Goal: Information Seeking & Learning: Learn about a topic

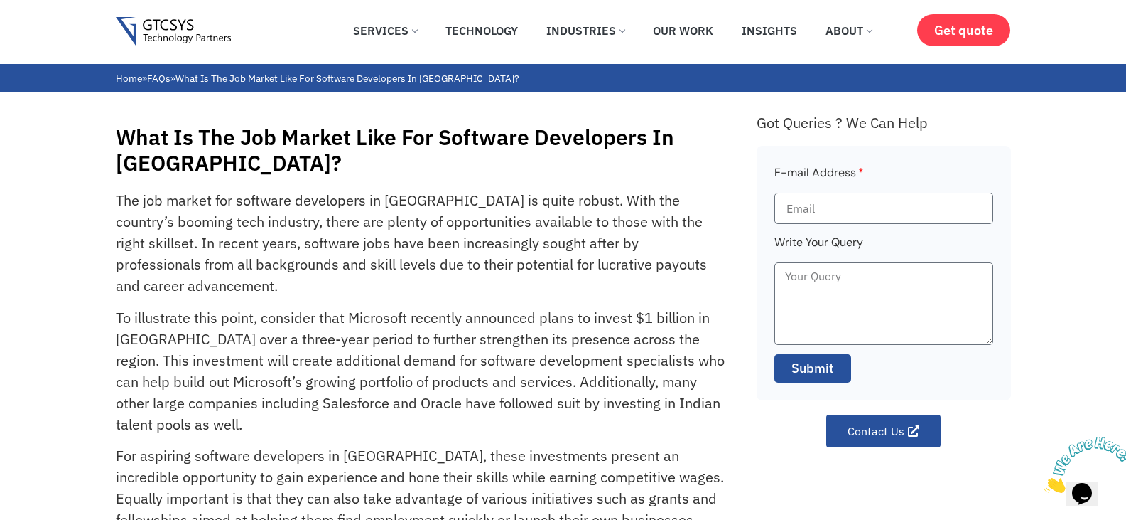
click at [244, 144] on h1 "What Is The Job Market Like For Software Developers In [GEOGRAPHIC_DATA]?" at bounding box center [429, 149] width 627 height 51
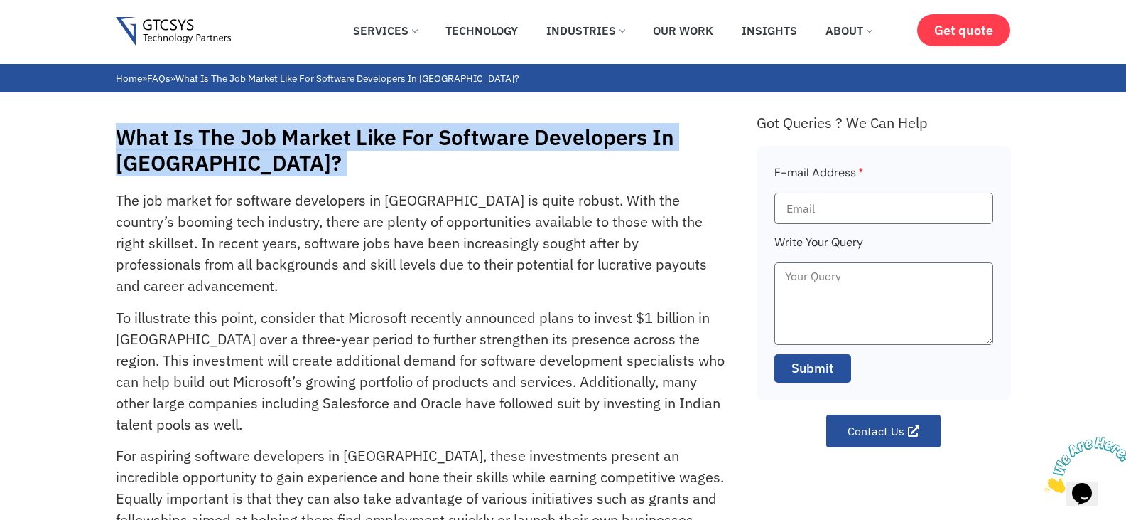
click at [244, 144] on h1 "What Is The Job Market Like For Software Developers In [GEOGRAPHIC_DATA]?" at bounding box center [429, 149] width 627 height 51
click at [92, 129] on div "What Is The Job Market Like For Software Developers In [GEOGRAPHIC_DATA]? The j…" at bounding box center [563, 431] width 1126 height 678
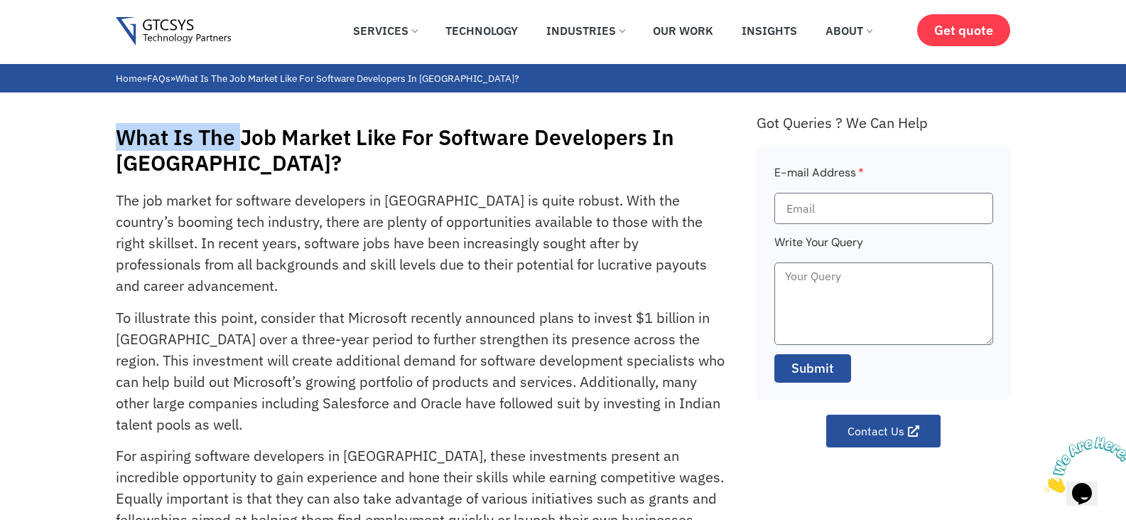
drag, startPoint x: 122, startPoint y: 133, endPoint x: 242, endPoint y: 147, distance: 120.9
click at [242, 147] on h1 "What Is The Job Market Like For Software Developers In [GEOGRAPHIC_DATA]?" at bounding box center [429, 149] width 627 height 51
click at [241, 146] on h1 "What Is The Job Market Like For Software Developers In [GEOGRAPHIC_DATA]?" at bounding box center [429, 149] width 627 height 51
click at [168, 132] on h1 "What Is The Job Market Like For Software Developers In [GEOGRAPHIC_DATA]?" at bounding box center [429, 149] width 627 height 51
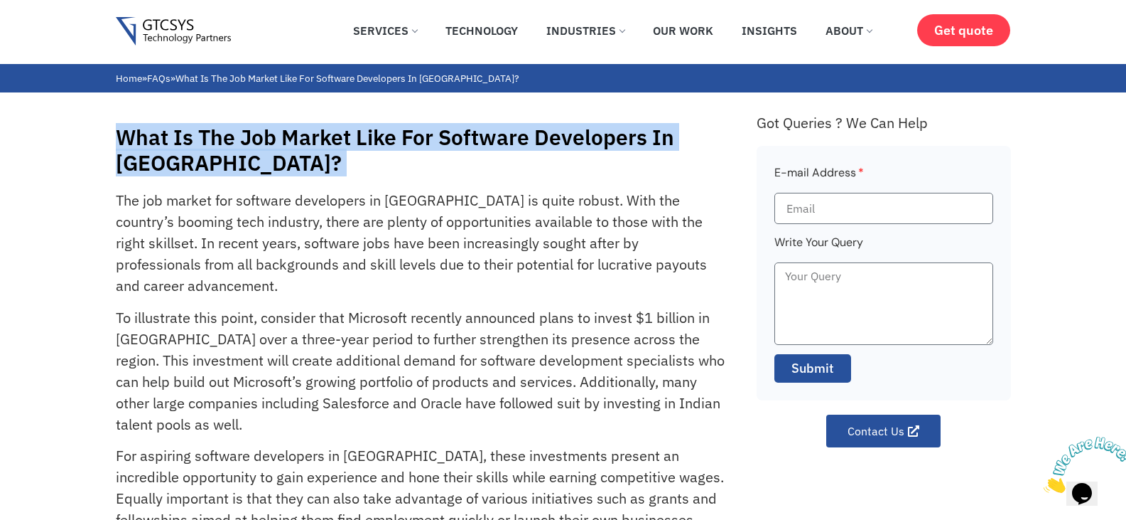
click at [168, 132] on h1 "What Is The Job Market Like For Software Developers In [GEOGRAPHIC_DATA]?" at bounding box center [429, 149] width 627 height 51
click at [433, 149] on h1 "What Is The Job Market Like For Software Developers In [GEOGRAPHIC_DATA]?" at bounding box center [429, 149] width 627 height 51
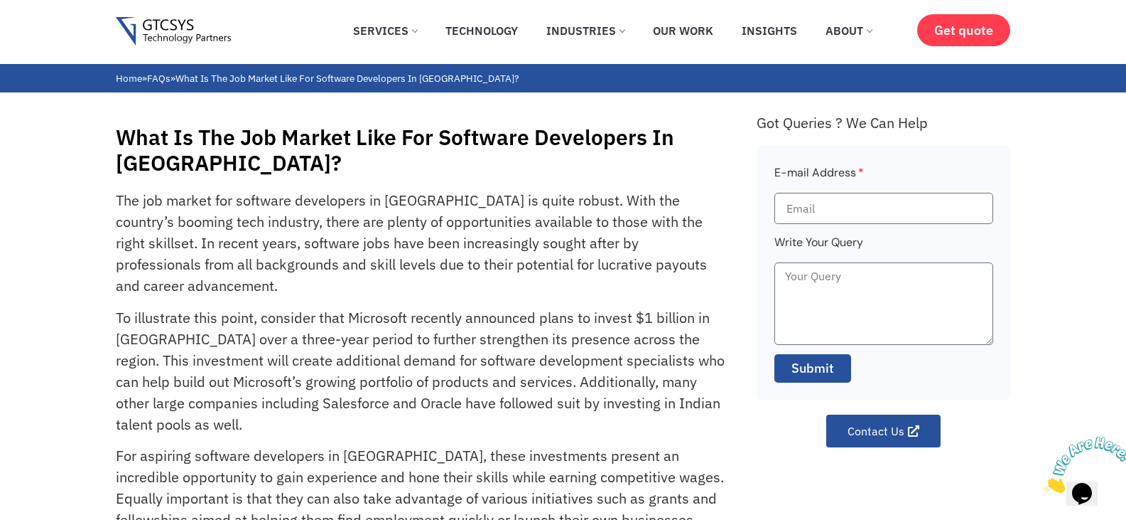
click at [194, 190] on p "The job market for software developers in [GEOGRAPHIC_DATA] is quite robust. Wi…" at bounding box center [420, 243] width 609 height 107
click at [150, 190] on p "The job market for software developers in [GEOGRAPHIC_DATA] is quite robust. Wi…" at bounding box center [420, 243] width 609 height 107
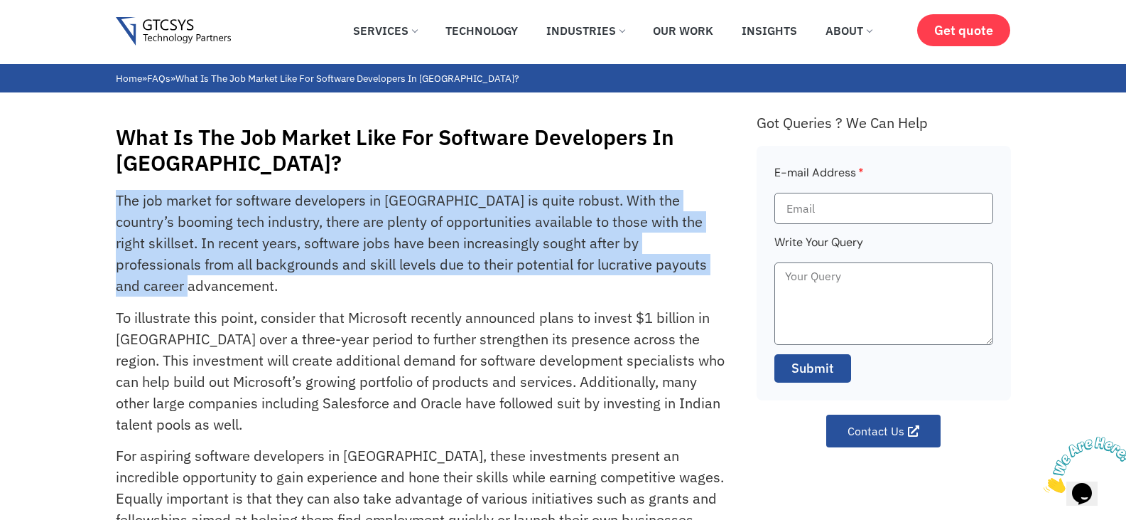
drag, startPoint x: 117, startPoint y: 173, endPoint x: 215, endPoint y: 266, distance: 134.7
click at [215, 266] on p "The job market for software developers in [GEOGRAPHIC_DATA] is quite robust. Wi…" at bounding box center [420, 243] width 609 height 107
click at [132, 190] on p "The job market for software developers in [GEOGRAPHIC_DATA] is quite robust. Wi…" at bounding box center [420, 243] width 609 height 107
drag, startPoint x: 116, startPoint y: 173, endPoint x: 230, endPoint y: 268, distance: 148.3
click at [230, 268] on p "The job market for software developers in [GEOGRAPHIC_DATA] is quite robust. Wi…" at bounding box center [420, 243] width 609 height 107
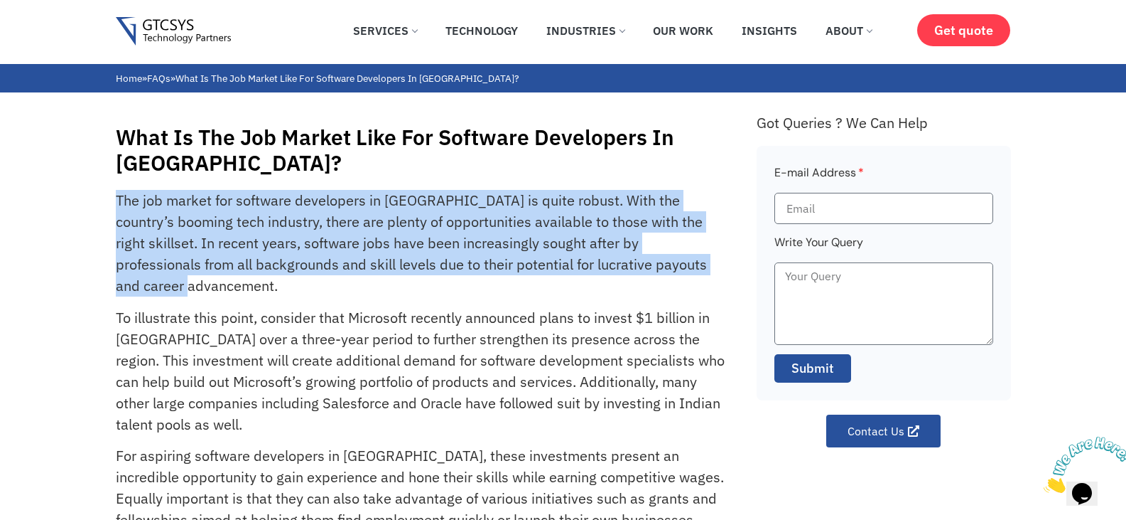
click at [441, 205] on p "The job market for software developers in [GEOGRAPHIC_DATA] is quite robust. Wi…" at bounding box center [420, 243] width 609 height 107
drag, startPoint x: 117, startPoint y: 171, endPoint x: 354, endPoint y: 259, distance: 252.5
click at [354, 259] on p "The job market for software developers in [GEOGRAPHIC_DATA] is quite robust. Wi…" at bounding box center [420, 243] width 609 height 107
click at [227, 239] on p "The job market for software developers in [GEOGRAPHIC_DATA] is quite robust. Wi…" at bounding box center [420, 243] width 609 height 107
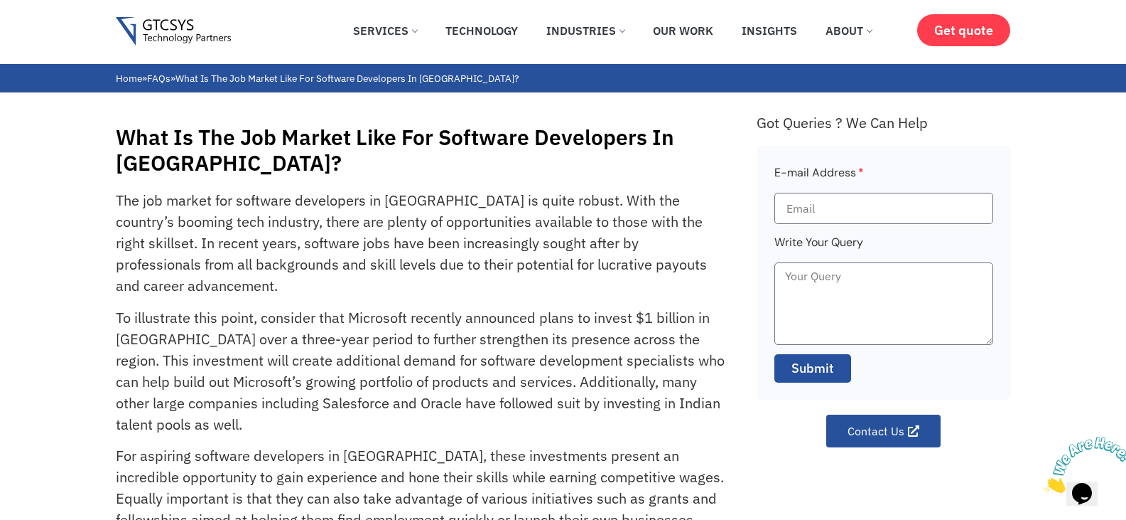
click at [559, 226] on p "The job market for software developers in [GEOGRAPHIC_DATA] is quite robust. Wi…" at bounding box center [420, 243] width 609 height 107
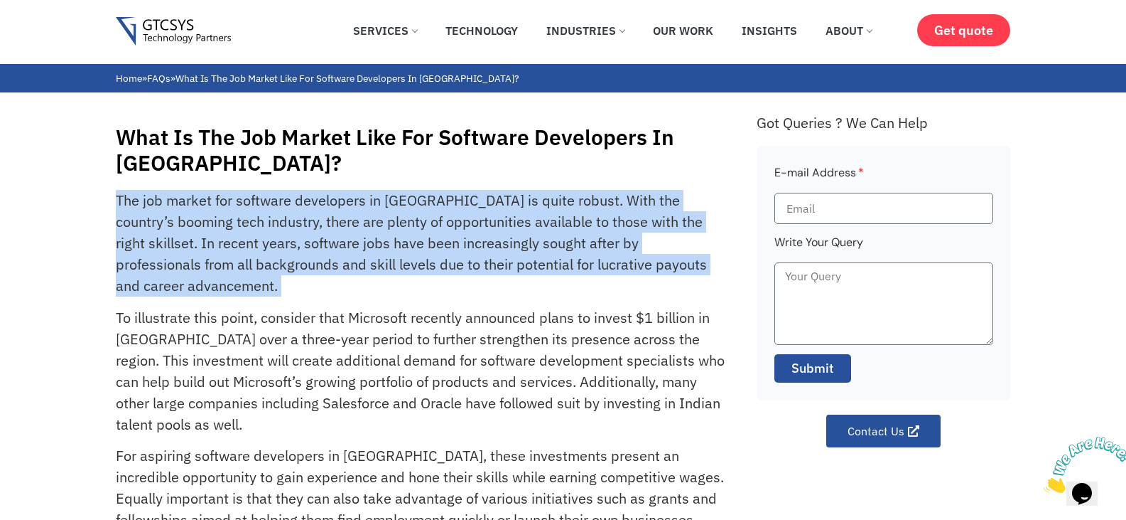
click at [559, 226] on p "The job market for software developers in [GEOGRAPHIC_DATA] is quite robust. Wi…" at bounding box center [420, 243] width 609 height 107
click at [157, 208] on p "The job market for software developers in [GEOGRAPHIC_DATA] is quite robust. Wi…" at bounding box center [420, 243] width 609 height 107
drag, startPoint x: 116, startPoint y: 172, endPoint x: 230, endPoint y: 264, distance: 146.5
click at [230, 264] on p "The job market for software developers in [GEOGRAPHIC_DATA] is quite robust. Wi…" at bounding box center [420, 243] width 609 height 107
click at [253, 208] on p "The job market for software developers in [GEOGRAPHIC_DATA] is quite robust. Wi…" at bounding box center [420, 243] width 609 height 107
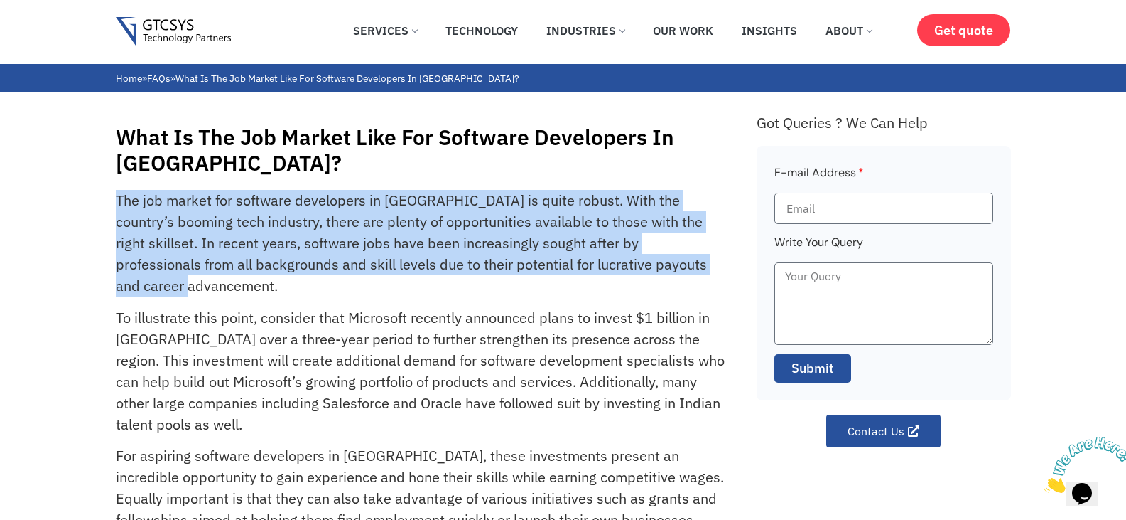
click at [253, 208] on p "The job market for software developers in [GEOGRAPHIC_DATA] is quite robust. Wi…" at bounding box center [420, 243] width 609 height 107
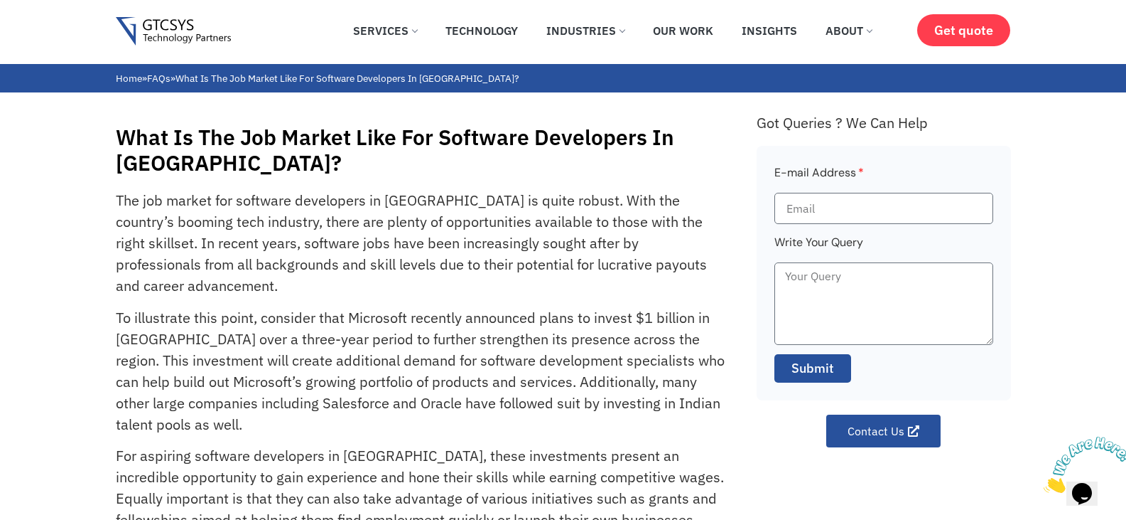
click at [181, 190] on p "The job market for software developers in [GEOGRAPHIC_DATA] is quite robust. Wi…" at bounding box center [420, 243] width 609 height 107
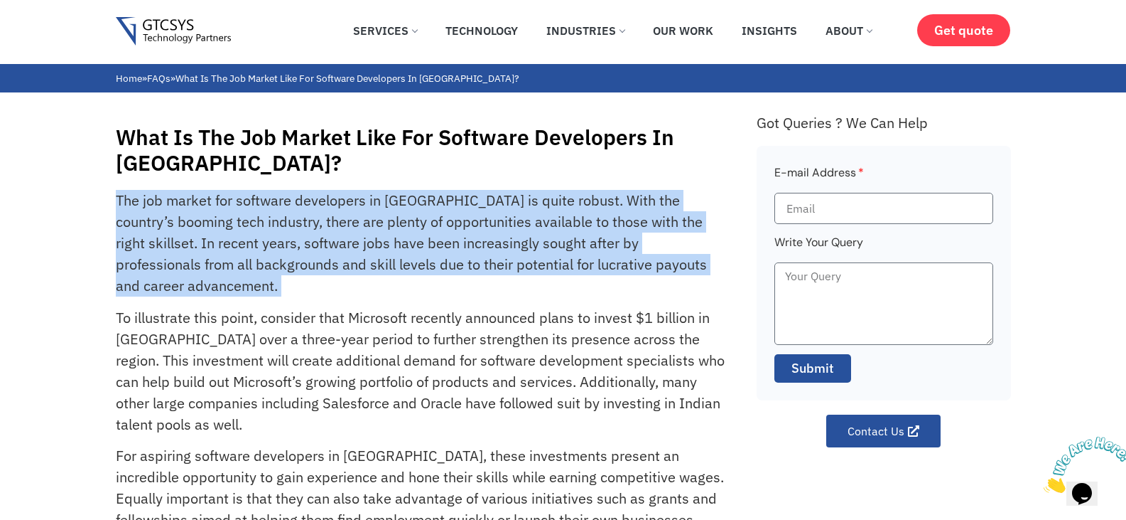
click at [181, 190] on p "The job market for software developers in [GEOGRAPHIC_DATA] is quite robust. Wi…" at bounding box center [420, 243] width 609 height 107
click at [200, 240] on p "The job market for software developers in [GEOGRAPHIC_DATA] is quite robust. Wi…" at bounding box center [420, 243] width 609 height 107
drag, startPoint x: 117, startPoint y: 169, endPoint x: 234, endPoint y: 267, distance: 152.9
click at [234, 267] on p "The job market for software developers in [GEOGRAPHIC_DATA] is quite robust. Wi…" at bounding box center [420, 243] width 609 height 107
click at [537, 223] on p "The job market for software developers in [GEOGRAPHIC_DATA] is quite robust. Wi…" at bounding box center [420, 243] width 609 height 107
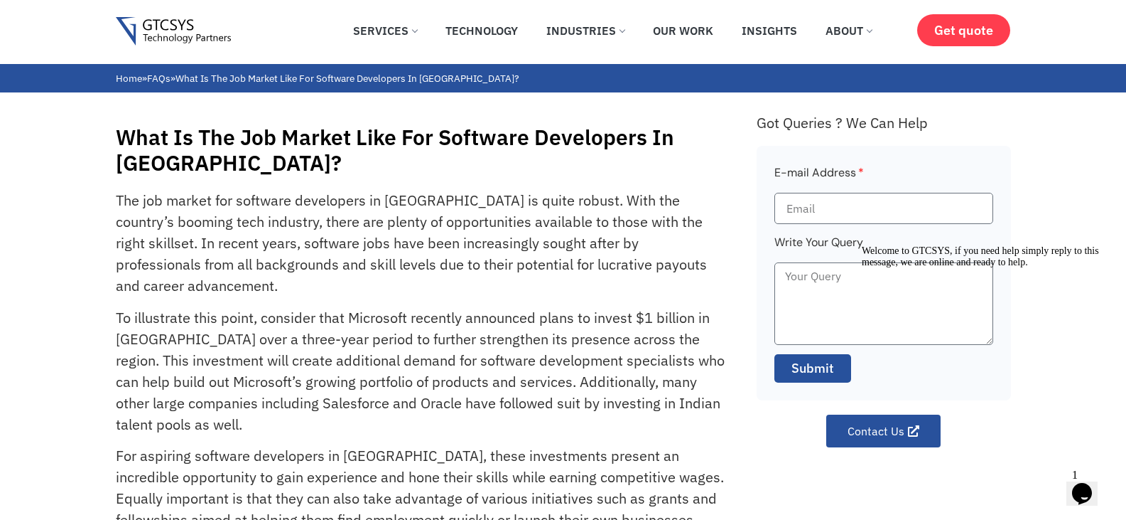
click at [459, 190] on p "The job market for software developers in [GEOGRAPHIC_DATA] is quite robust. Wi…" at bounding box center [420, 243] width 609 height 107
click at [141, 190] on p "The job market for software developers in [GEOGRAPHIC_DATA] is quite robust. Wi…" at bounding box center [420, 243] width 609 height 107
click at [467, 190] on p "The job market for software developers in [GEOGRAPHIC_DATA] is quite robust. Wi…" at bounding box center [420, 243] width 609 height 107
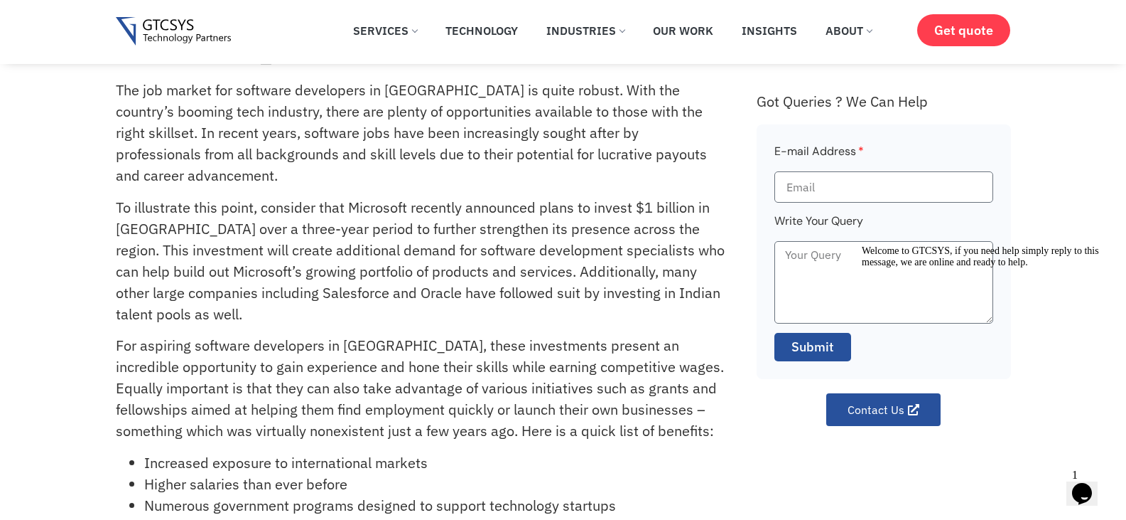
scroll to position [71, 0]
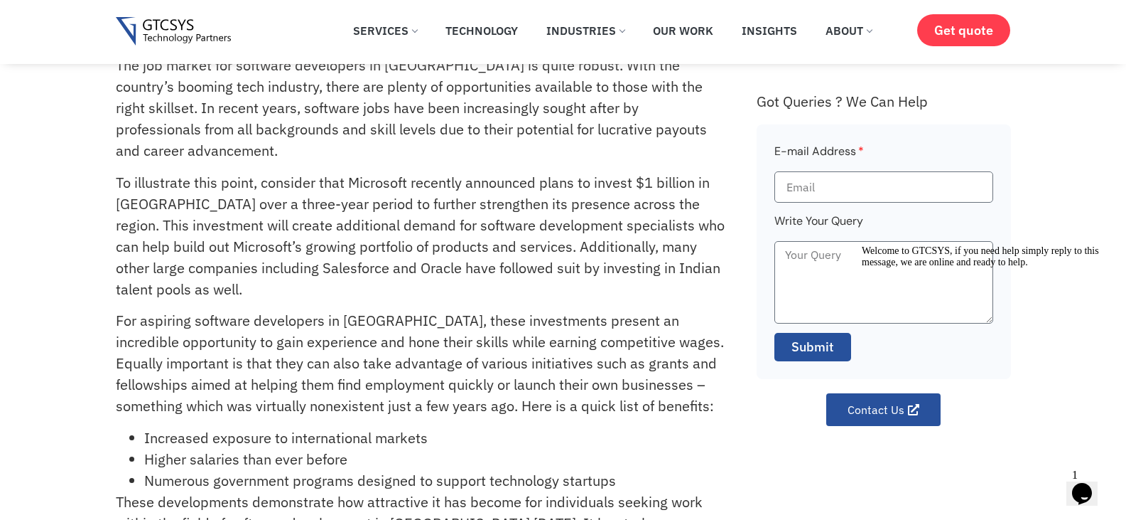
click at [514, 172] on p "To illustrate this point, consider that Microsoft recently announced plans to i…" at bounding box center [420, 236] width 609 height 128
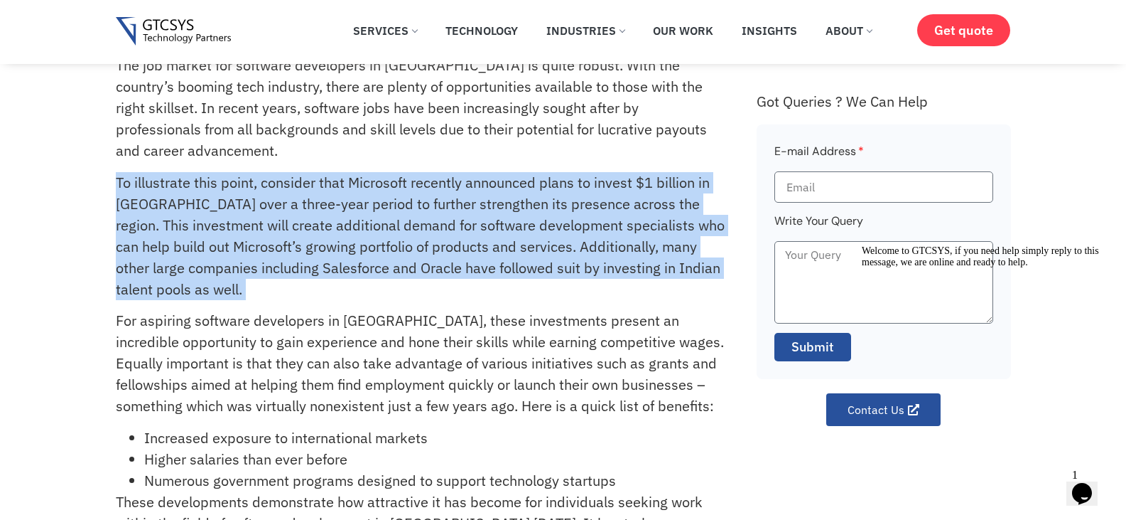
click at [514, 172] on p "To illustrate this point, consider that Microsoft recently announced plans to i…" at bounding box center [420, 236] width 609 height 128
click at [443, 186] on p "To illustrate this point, consider that Microsoft recently announced plans to i…" at bounding box center [420, 236] width 609 height 128
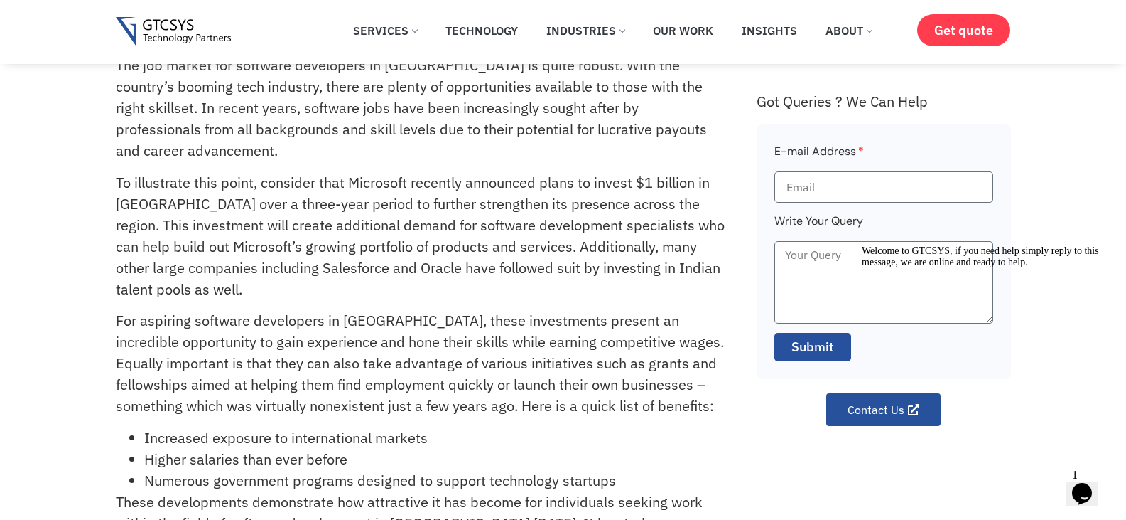
click at [610, 95] on p "The job market for software developers in [GEOGRAPHIC_DATA] is quite robust. Wi…" at bounding box center [420, 108] width 609 height 107
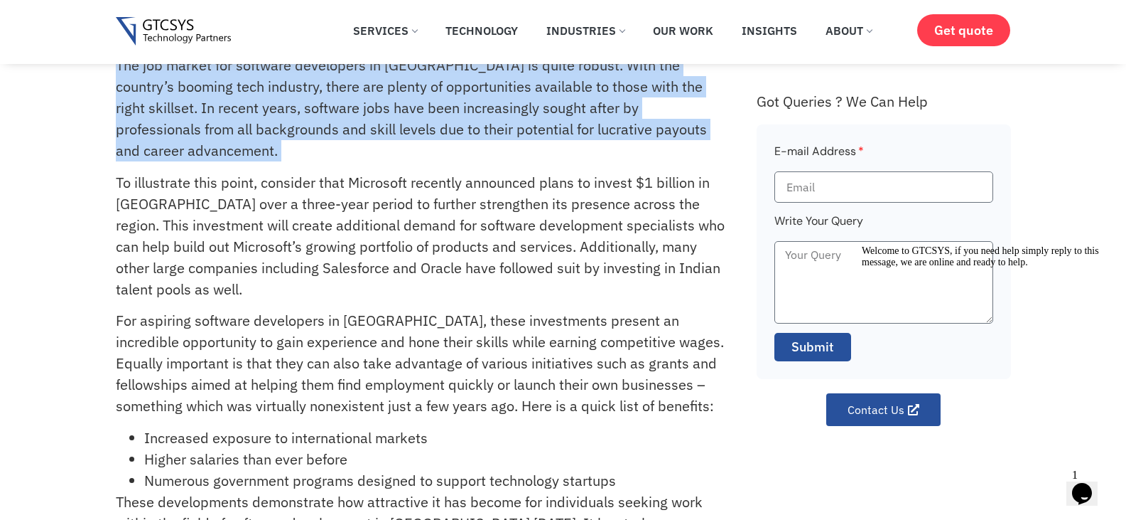
click at [610, 95] on p "The job market for software developers in [GEOGRAPHIC_DATA] is quite robust. Wi…" at bounding box center [420, 108] width 609 height 107
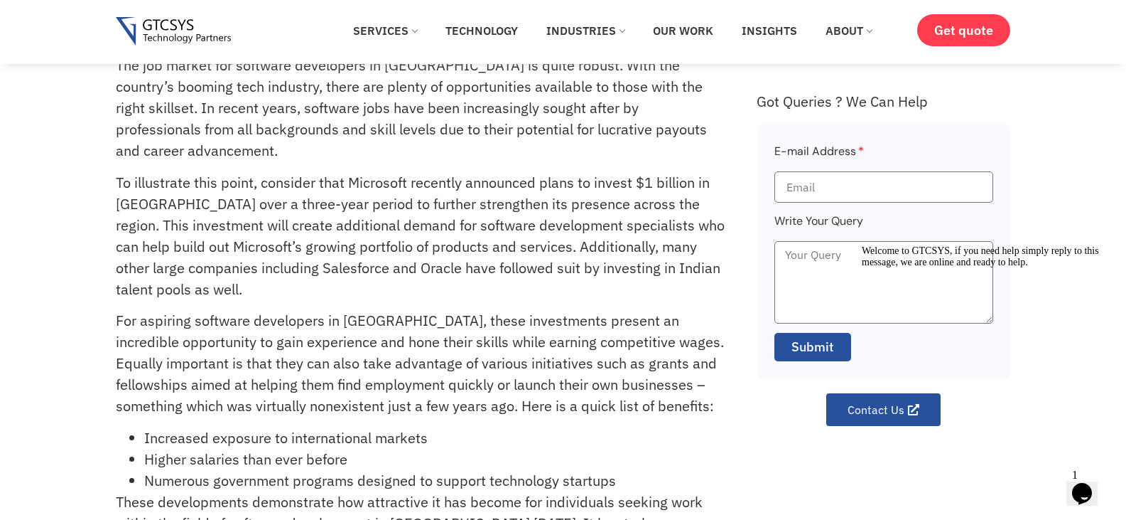
click at [399, 172] on p "To illustrate this point, consider that Microsoft recently announced plans to i…" at bounding box center [420, 236] width 609 height 128
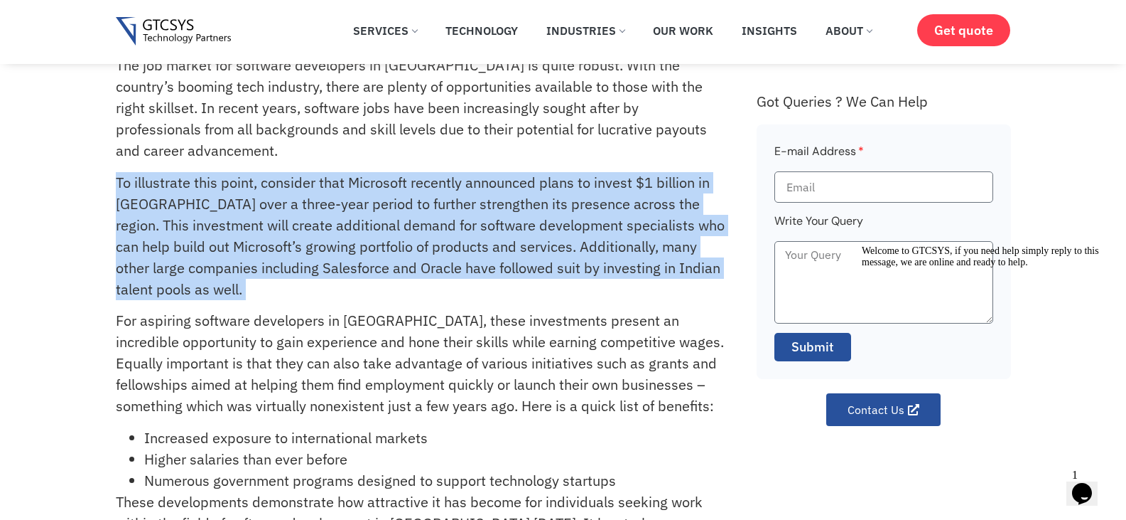
click at [399, 172] on p "To illustrate this point, consider that Microsoft recently announced plans to i…" at bounding box center [420, 236] width 609 height 128
click at [601, 175] on p "To illustrate this point, consider that Microsoft recently announced plans to i…" at bounding box center [420, 236] width 609 height 128
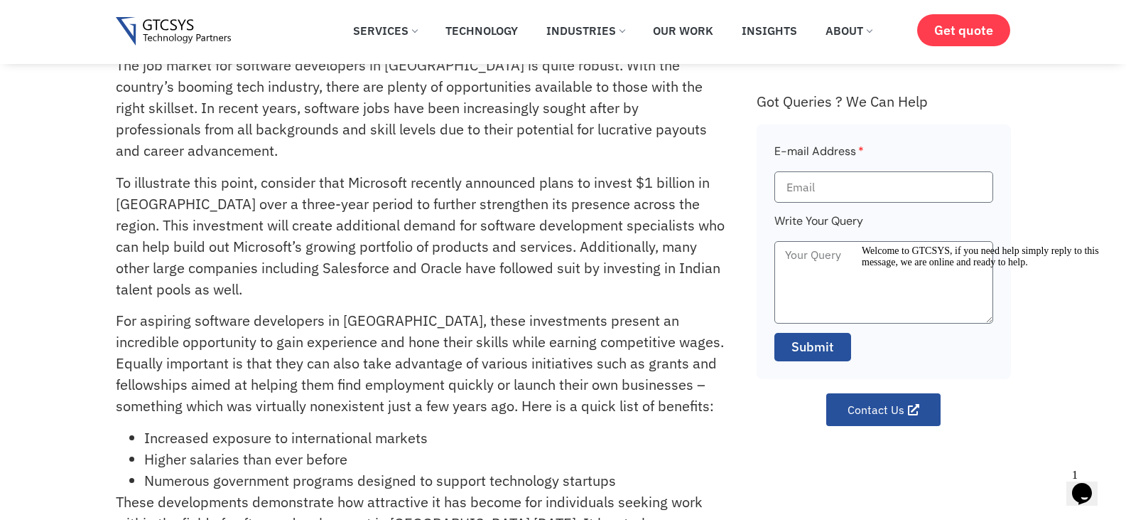
click at [610, 222] on p "To illustrate this point, consider that Microsoft recently announced plans to i…" at bounding box center [420, 236] width 609 height 128
click at [613, 222] on p "To illustrate this point, consider that Microsoft recently announced plans to i…" at bounding box center [420, 236] width 609 height 128
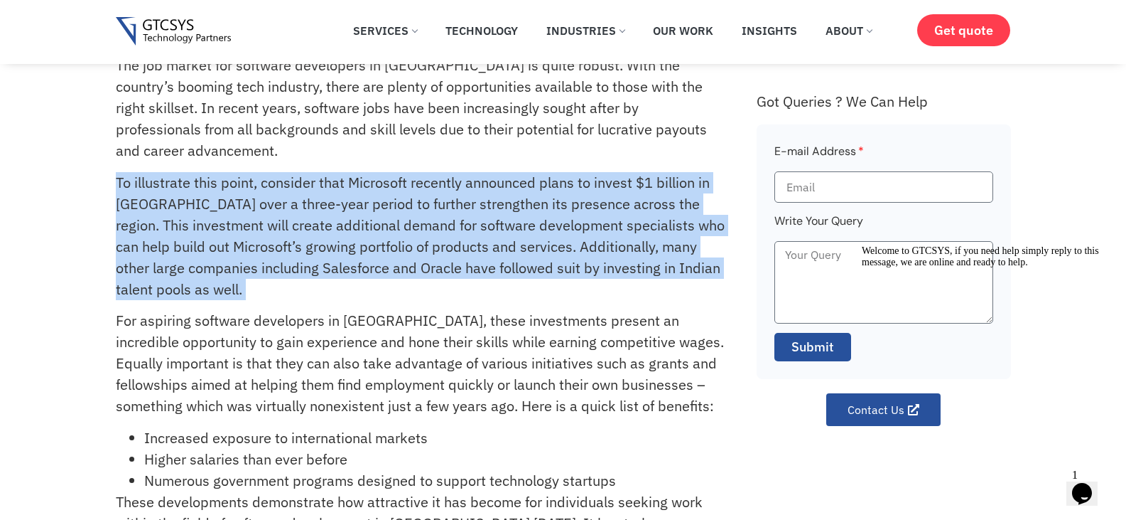
click at [613, 222] on p "To illustrate this point, consider that Microsoft recently announced plans to i…" at bounding box center [420, 236] width 609 height 128
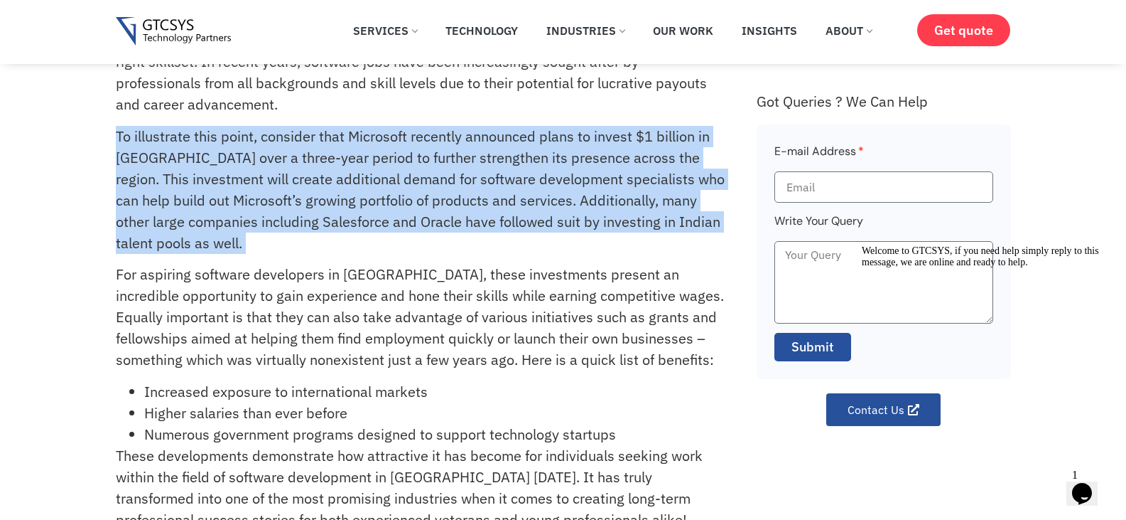
scroll to position [142, 0]
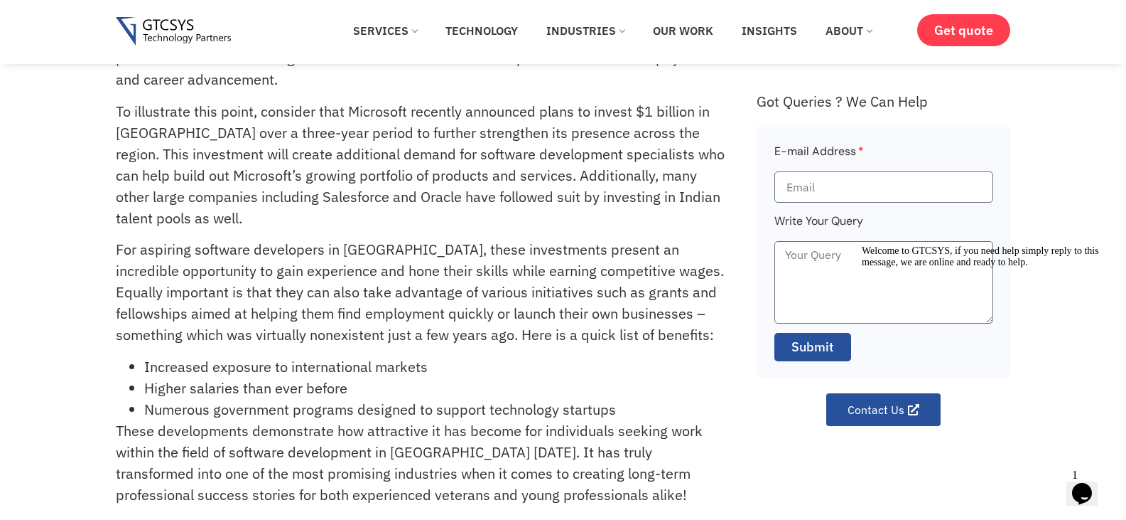
click at [557, 239] on p "For aspiring software developers in [GEOGRAPHIC_DATA], these investments presen…" at bounding box center [420, 292] width 609 height 107
click at [473, 240] on p "For aspiring software developers in [GEOGRAPHIC_DATA], these investments presen…" at bounding box center [420, 292] width 609 height 107
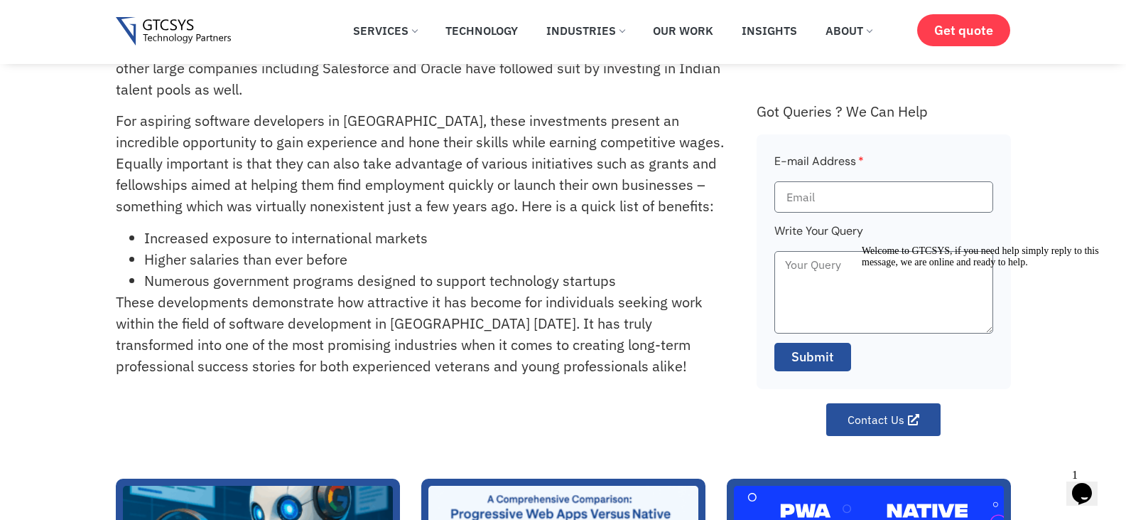
scroll to position [284, 0]
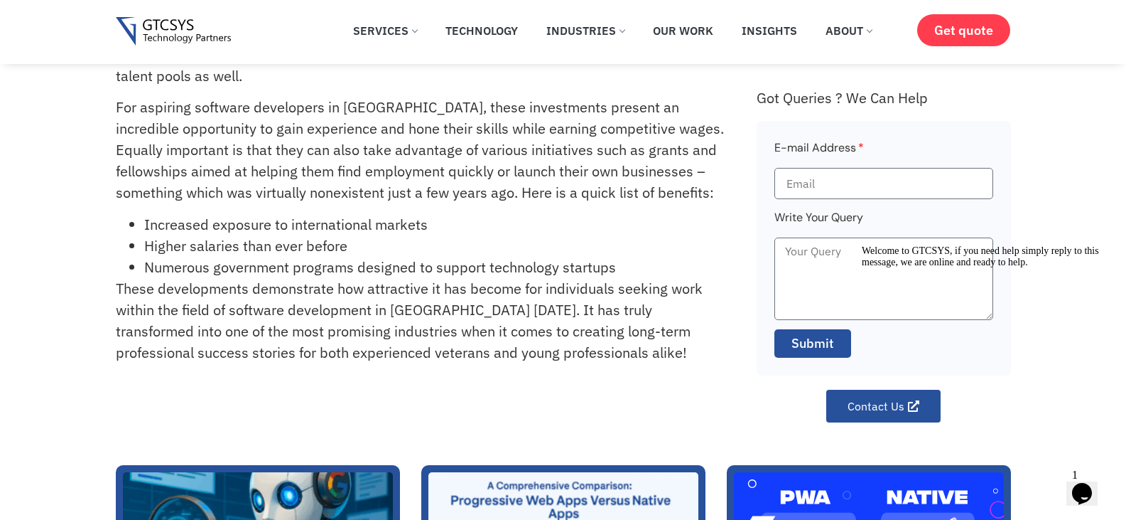
click at [275, 214] on li "Increased exposure to international markets" at bounding box center [434, 224] width 581 height 21
click at [185, 214] on li "Increased exposure to international markets" at bounding box center [434, 224] width 581 height 21
click at [292, 214] on li "Increased exposure to international markets" at bounding box center [434, 224] width 581 height 21
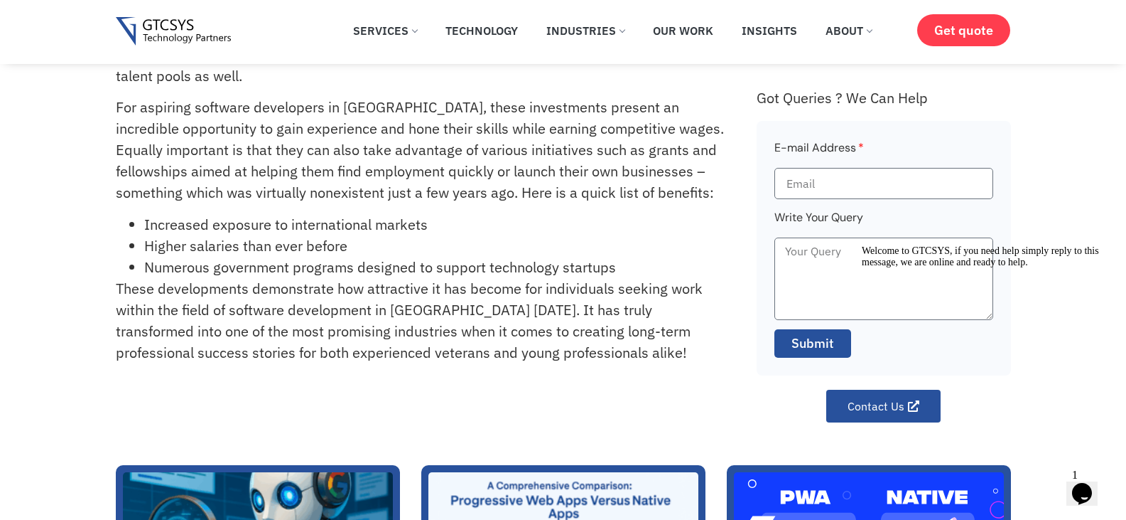
click at [375, 214] on li "Increased exposure to international markets" at bounding box center [434, 224] width 581 height 21
click at [206, 214] on li "Increased exposure to international markets" at bounding box center [434, 224] width 581 height 21
click at [191, 214] on li "Increased exposure to international markets" at bounding box center [434, 224] width 581 height 21
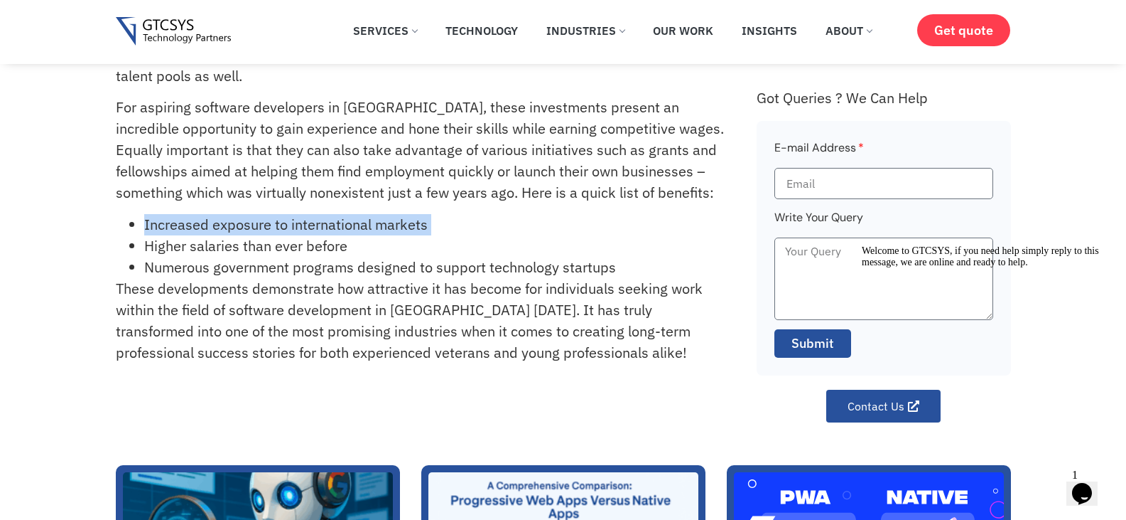
click at [233, 214] on li "Increased exposure to international markets" at bounding box center [434, 224] width 581 height 21
click at [429, 131] on p "For aspiring software developers in [GEOGRAPHIC_DATA], these investments presen…" at bounding box center [420, 150] width 609 height 107
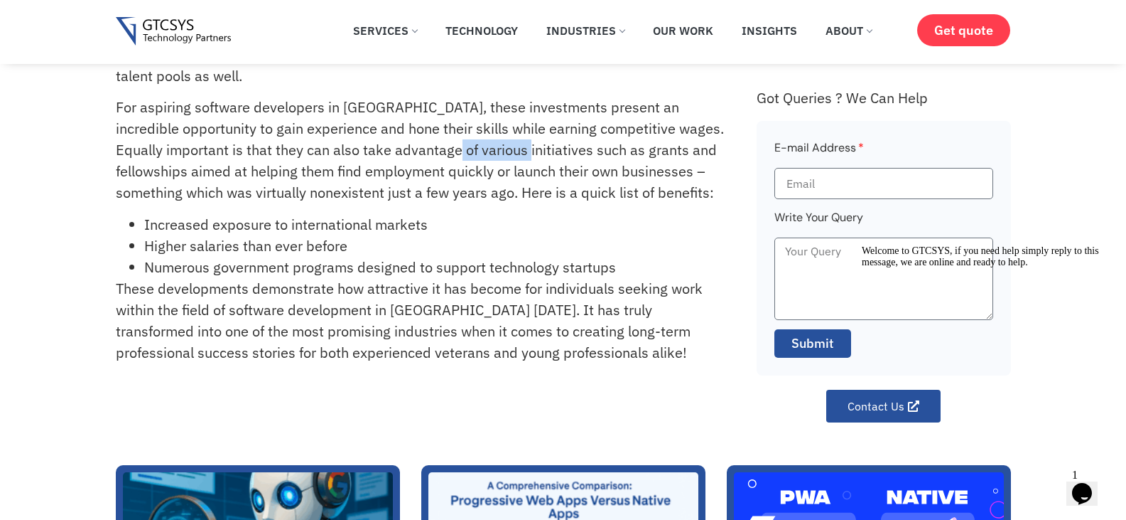
click at [429, 131] on p "For aspiring software developers in [GEOGRAPHIC_DATA], these investments presen…" at bounding box center [420, 150] width 609 height 107
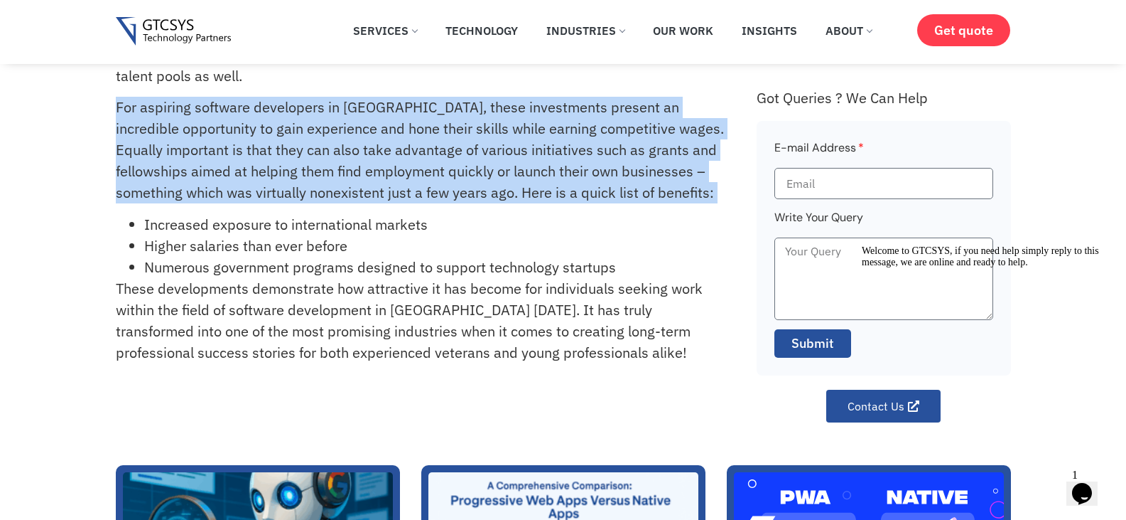
click at [429, 131] on p "For aspiring software developers in [GEOGRAPHIC_DATA], these investments presen…" at bounding box center [420, 150] width 609 height 107
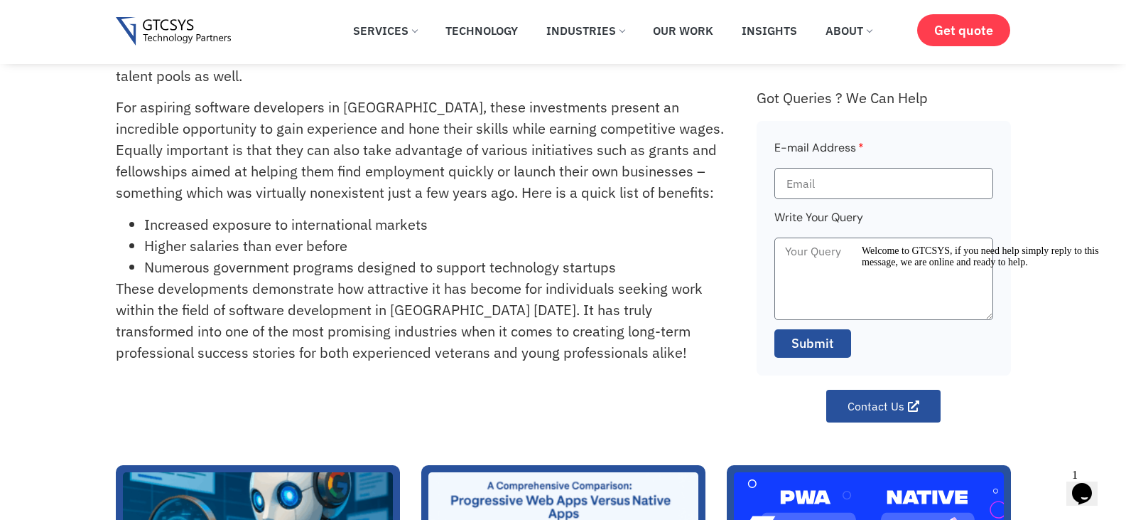
click at [321, 214] on li "Increased exposure to international markets" at bounding box center [434, 224] width 581 height 21
click at [419, 162] on p "For aspiring software developers in [GEOGRAPHIC_DATA], these investments presen…" at bounding box center [420, 150] width 609 height 107
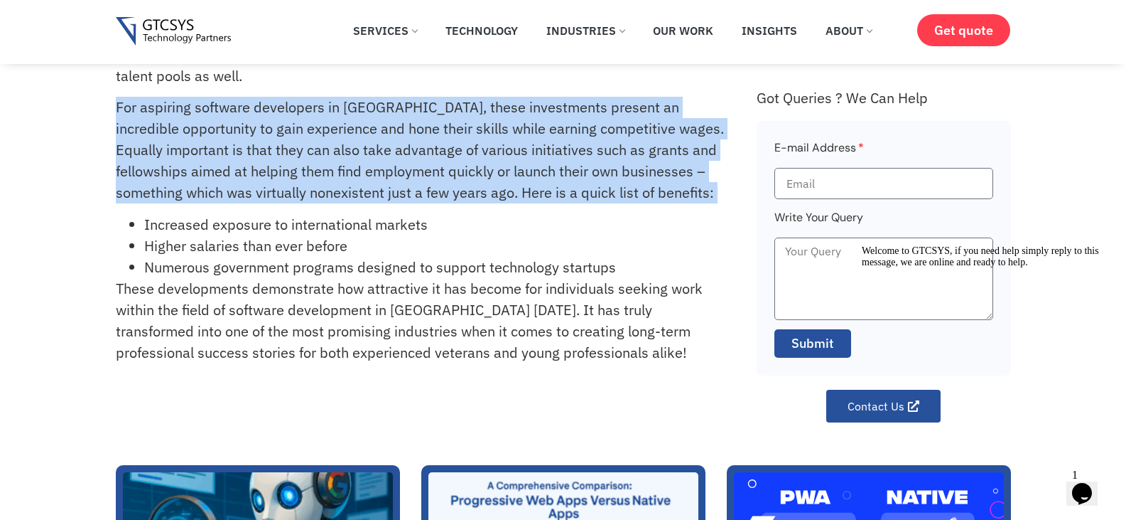
click at [419, 162] on p "For aspiring software developers in [GEOGRAPHIC_DATA], these investments presen…" at bounding box center [420, 150] width 609 height 107
click at [406, 135] on p "For aspiring software developers in [GEOGRAPHIC_DATA], these investments presen…" at bounding box center [420, 150] width 609 height 107
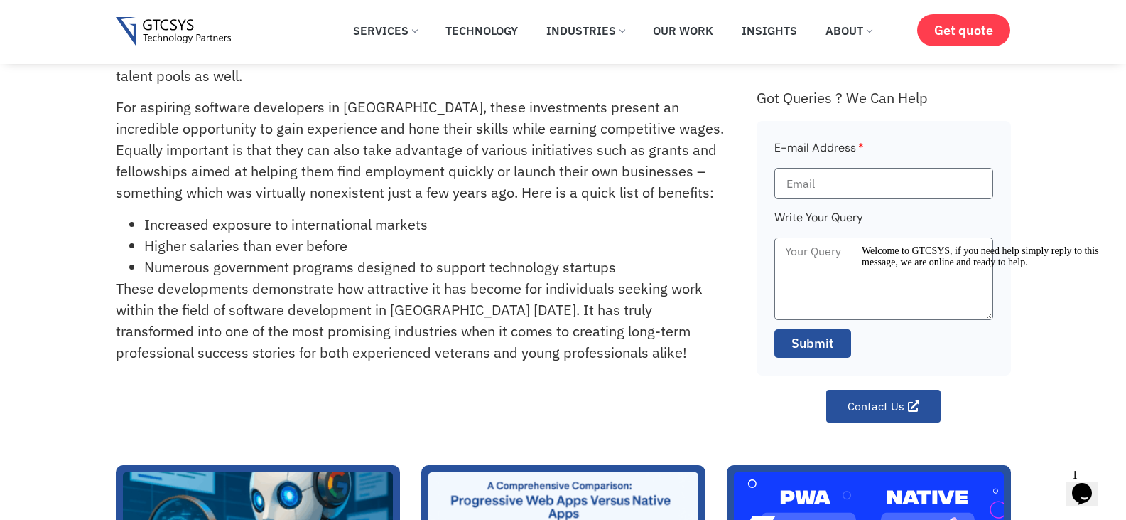
click at [247, 214] on li "Increased exposure to international markets" at bounding box center [434, 224] width 581 height 21
click at [158, 214] on li "Increased exposure to international markets" at bounding box center [434, 224] width 581 height 21
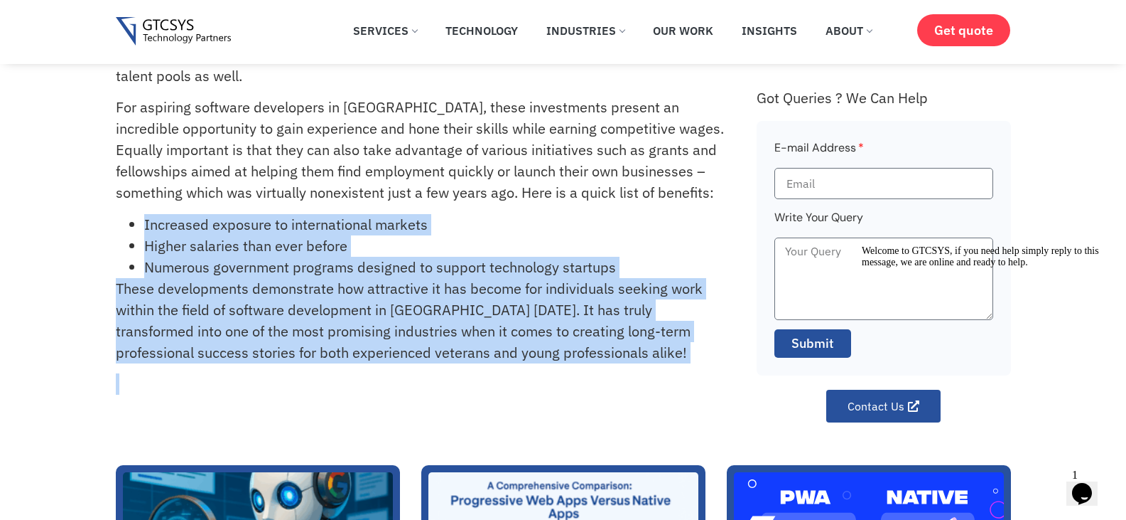
drag, startPoint x: 144, startPoint y: 199, endPoint x: 438, endPoint y: 339, distance: 325.8
click at [438, 339] on div "The job market for software developers in India is quite robust. With the count…" at bounding box center [429, 132] width 627 height 581
click at [477, 291] on p "These developments demonstrate how attractive it has become for individuals see…" at bounding box center [420, 320] width 609 height 85
click at [308, 257] on li "Numerous government programs designed to support technology startups" at bounding box center [434, 267] width 581 height 21
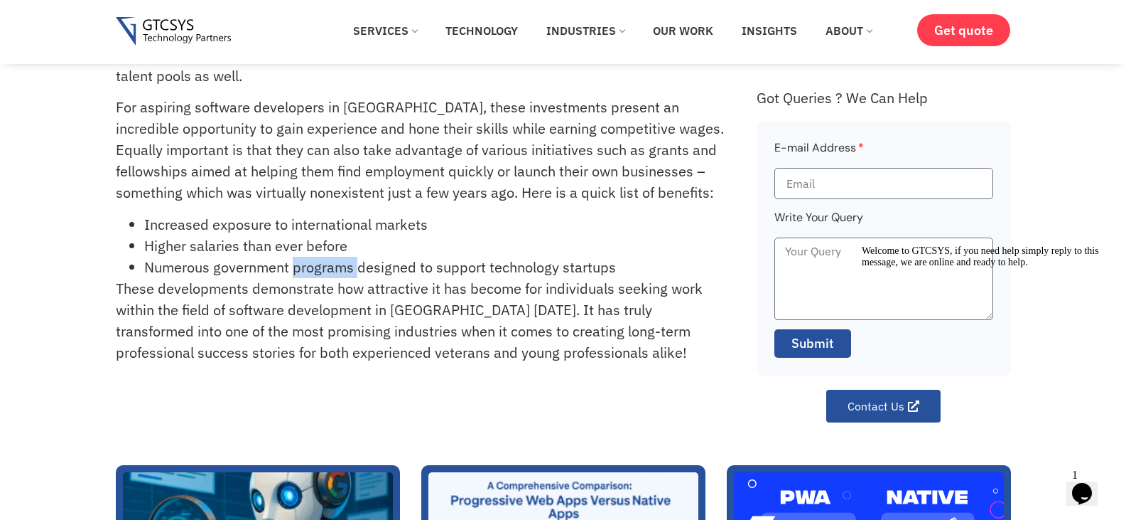
click at [308, 257] on li "Numerous government programs designed to support technology startups" at bounding box center [434, 267] width 581 height 21
click at [341, 235] on li "Higher salaries than ever before" at bounding box center [434, 245] width 581 height 21
click at [348, 214] on li "Increased exposure to international markets" at bounding box center [434, 224] width 581 height 21
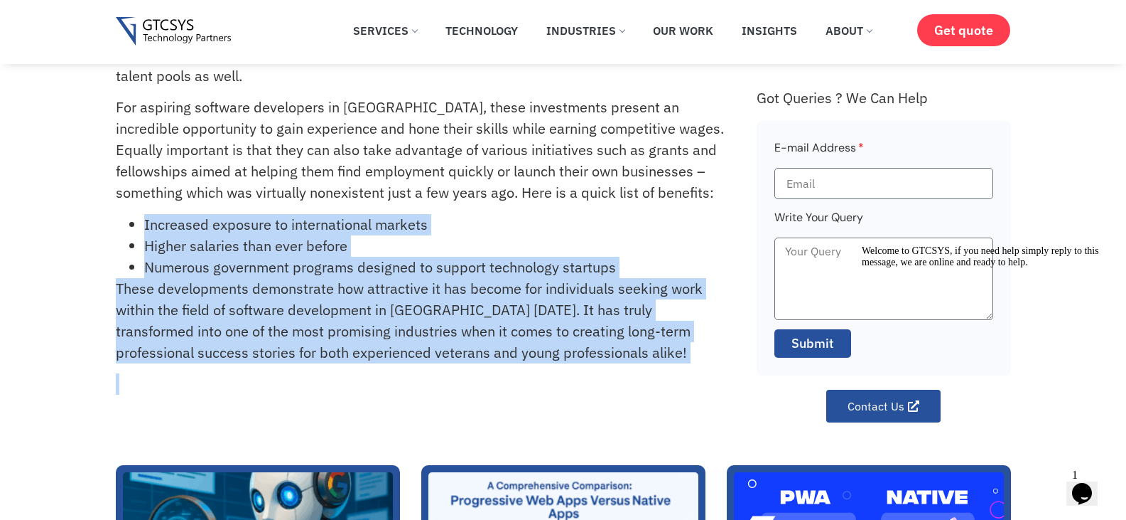
drag, startPoint x: 141, startPoint y: 197, endPoint x: 522, endPoint y: 345, distance: 408.6
click at [522, 345] on div "The job market for software developers in India is quite robust. With the count…" at bounding box center [429, 132] width 627 height 581
click at [453, 257] on li "Numerous government programs designed to support technology startups" at bounding box center [434, 267] width 581 height 21
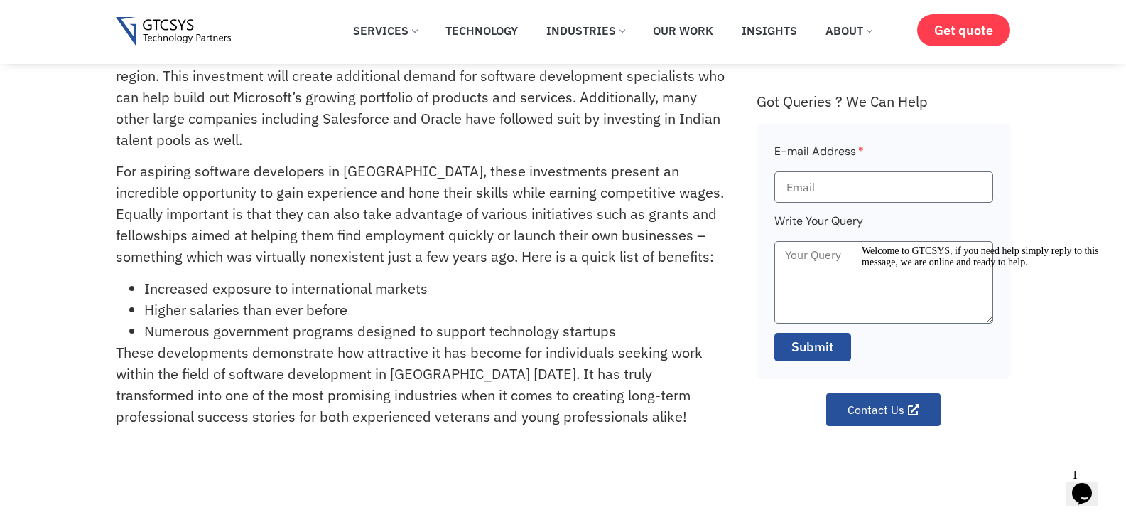
scroll to position [213, 0]
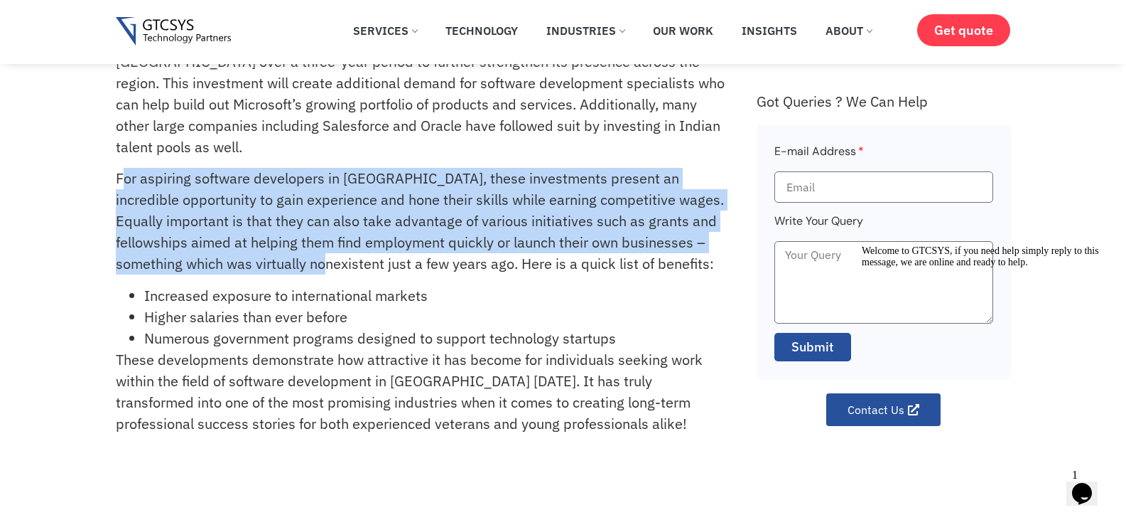
drag, startPoint x: 120, startPoint y: 154, endPoint x: 262, endPoint y: 238, distance: 165.0
click at [262, 238] on p "For aspiring software developers in [GEOGRAPHIC_DATA], these investments presen…" at bounding box center [420, 221] width 609 height 107
click at [195, 213] on p "For aspiring software developers in [GEOGRAPHIC_DATA], these investments presen…" at bounding box center [420, 221] width 609 height 107
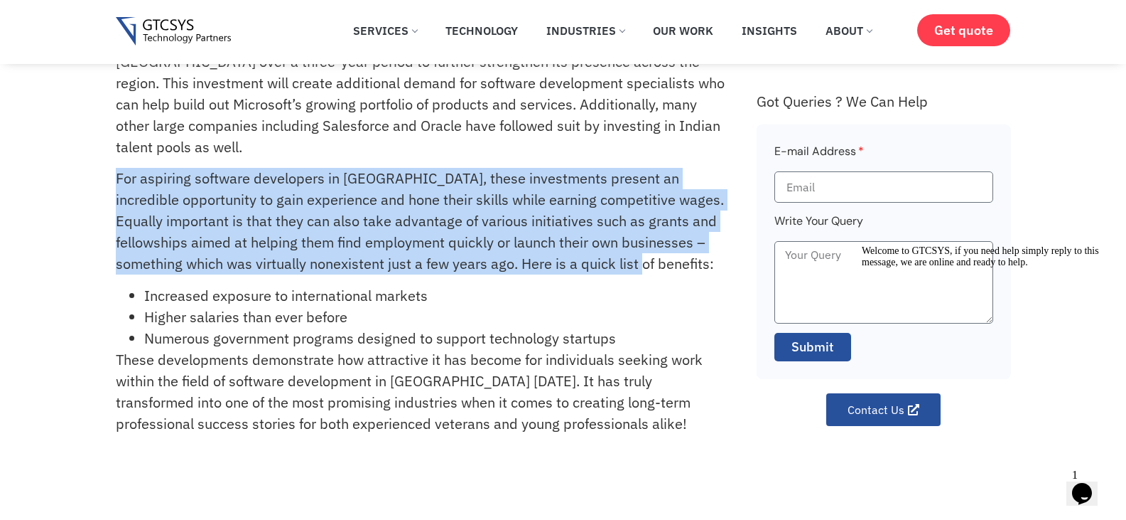
drag, startPoint x: 110, startPoint y: 151, endPoint x: 578, endPoint y: 230, distance: 474.9
click at [578, 230] on div "What Is The Job Market Like For Software Developers In India? The job market fo…" at bounding box center [563, 154] width 1126 height 678
click at [269, 207] on p "For aspiring software developers in [GEOGRAPHIC_DATA], these investments presen…" at bounding box center [420, 221] width 609 height 107
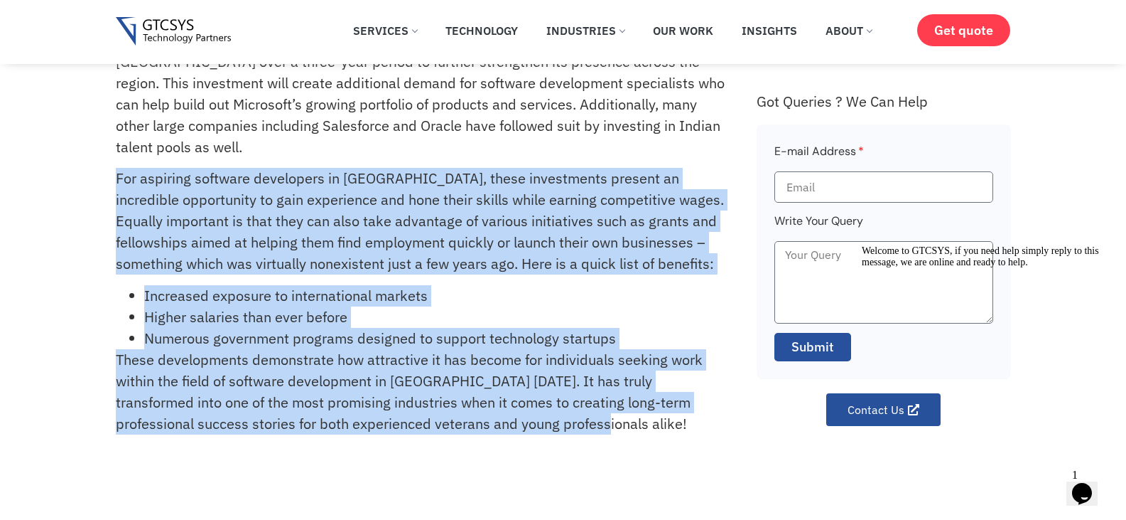
drag, startPoint x: 114, startPoint y: 149, endPoint x: 545, endPoint y: 390, distance: 493.8
click at [545, 390] on div "What Is The Job Market Like For Software Developers In India? The job market fo…" at bounding box center [563, 154] width 1126 height 678
click at [509, 328] on li "Numerous government programs designed to support technology startups" at bounding box center [434, 338] width 581 height 21
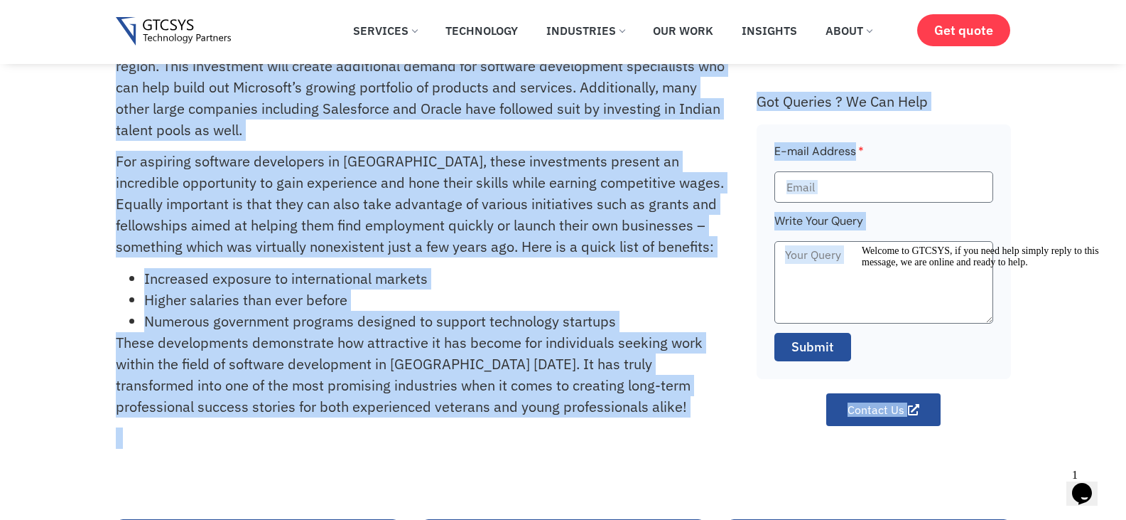
scroll to position [475, 0]
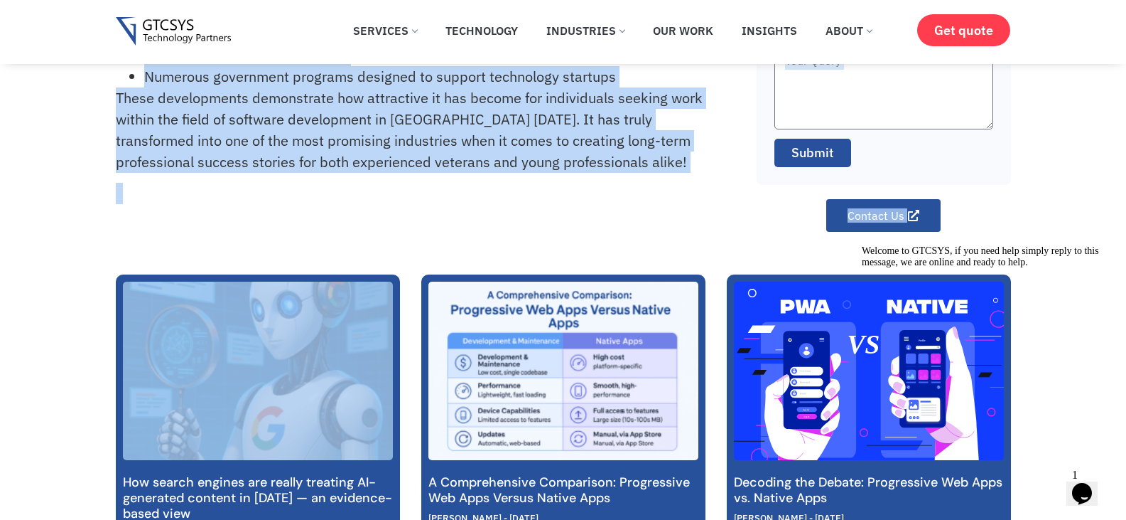
drag, startPoint x: 116, startPoint y: 132, endPoint x: 335, endPoint y: 257, distance: 252.1
click at [336, 278] on div "Home » FAQs » What Is The Job Market Like For Software Developers In India? Wha…" at bounding box center [563, 221] width 1126 height 1392
click at [458, 183] on p at bounding box center [420, 193] width 609 height 21
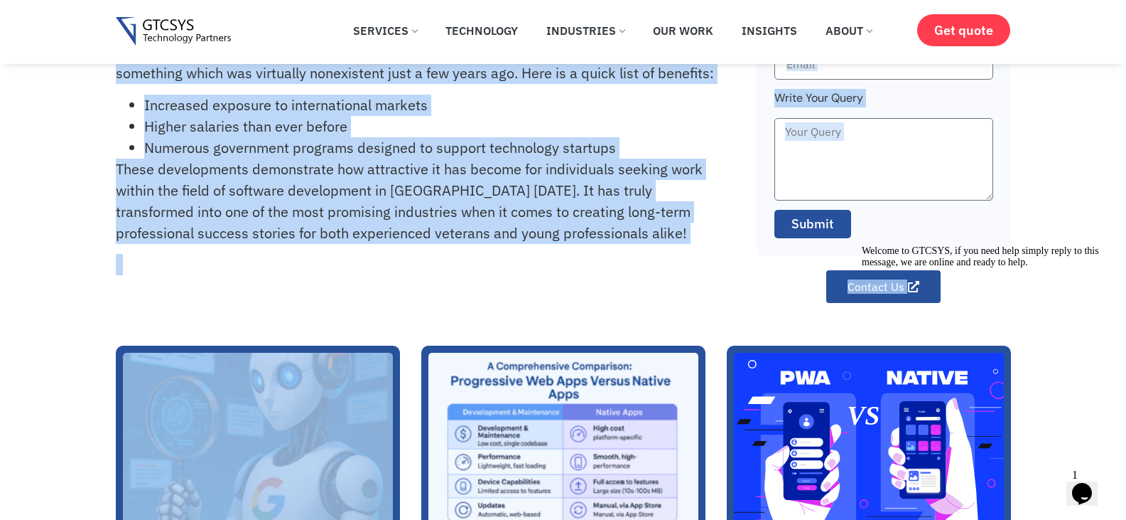
click at [465, 158] on p "These developments demonstrate how attractive it has become for individuals see…" at bounding box center [420, 200] width 609 height 85
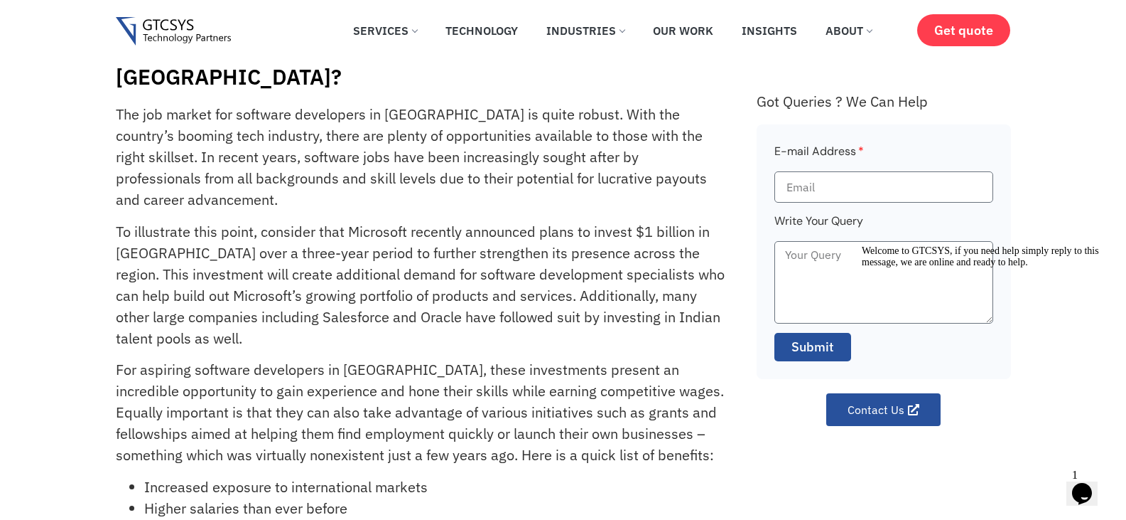
scroll to position [0, 0]
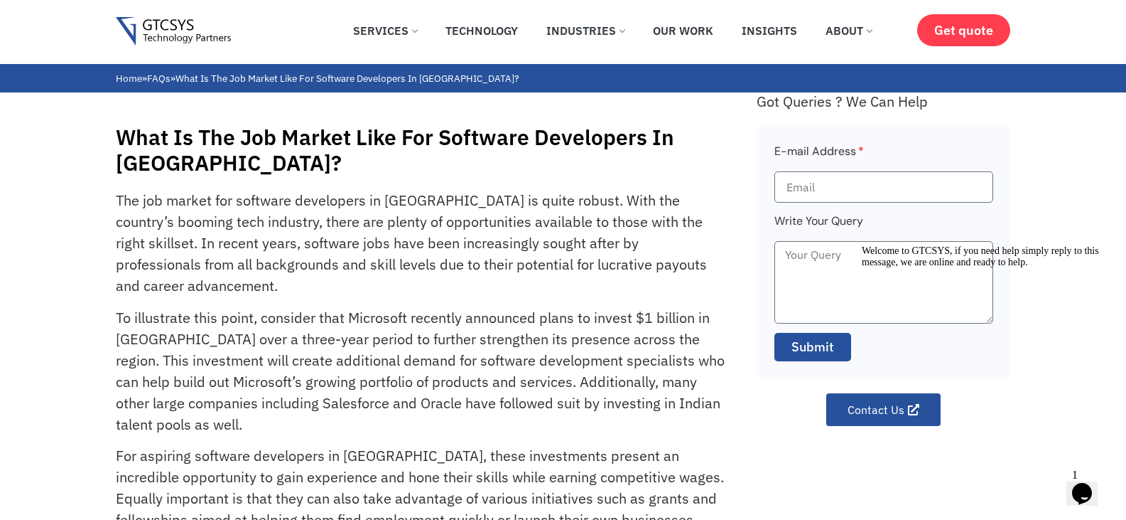
click at [613, 190] on p "The job market for software developers in [GEOGRAPHIC_DATA] is quite robust. Wi…" at bounding box center [420, 243] width 609 height 107
click at [136, 190] on p "The job market for software developers in [GEOGRAPHIC_DATA] is quite robust. Wi…" at bounding box center [420, 243] width 609 height 107
click at [271, 190] on p "The job market for software developers in [GEOGRAPHIC_DATA] is quite robust. Wi…" at bounding box center [420, 243] width 609 height 107
click at [576, 190] on p "The job market for software developers in [GEOGRAPHIC_DATA] is quite robust. Wi…" at bounding box center [420, 243] width 609 height 107
click at [151, 199] on p "The job market for software developers in [GEOGRAPHIC_DATA] is quite robust. Wi…" at bounding box center [420, 243] width 609 height 107
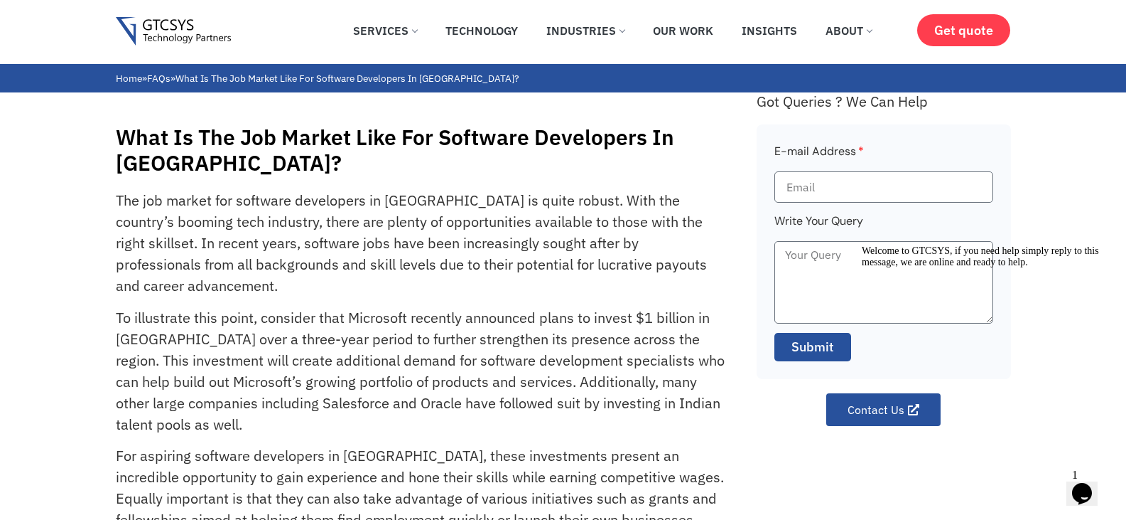
click at [439, 201] on p "The job market for software developers in [GEOGRAPHIC_DATA] is quite robust. Wi…" at bounding box center [420, 243] width 609 height 107
click at [587, 200] on p "The job market for software developers in [GEOGRAPHIC_DATA] is quite robust. Wi…" at bounding box center [420, 243] width 609 height 107
click at [268, 227] on p "The job market for software developers in [GEOGRAPHIC_DATA] is quite robust. Wi…" at bounding box center [420, 243] width 609 height 107
click at [532, 224] on p "The job market for software developers in [GEOGRAPHIC_DATA] is quite robust. Wi…" at bounding box center [420, 243] width 609 height 107
click at [643, 220] on p "The job market for software developers in [GEOGRAPHIC_DATA] is quite robust. Wi…" at bounding box center [420, 243] width 609 height 107
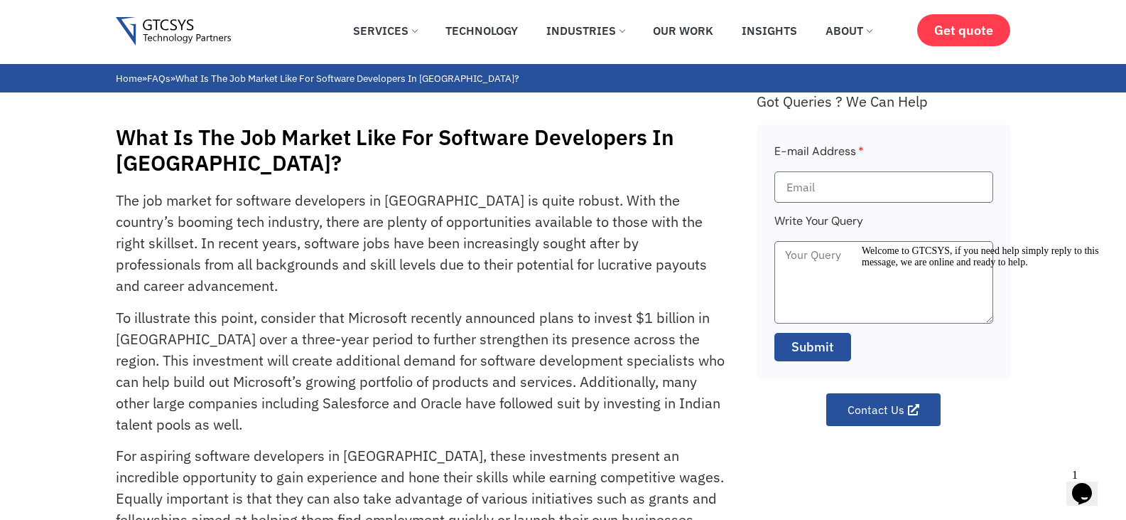
click at [640, 220] on p "The job market for software developers in [GEOGRAPHIC_DATA] is quite robust. Wi…" at bounding box center [420, 243] width 609 height 107
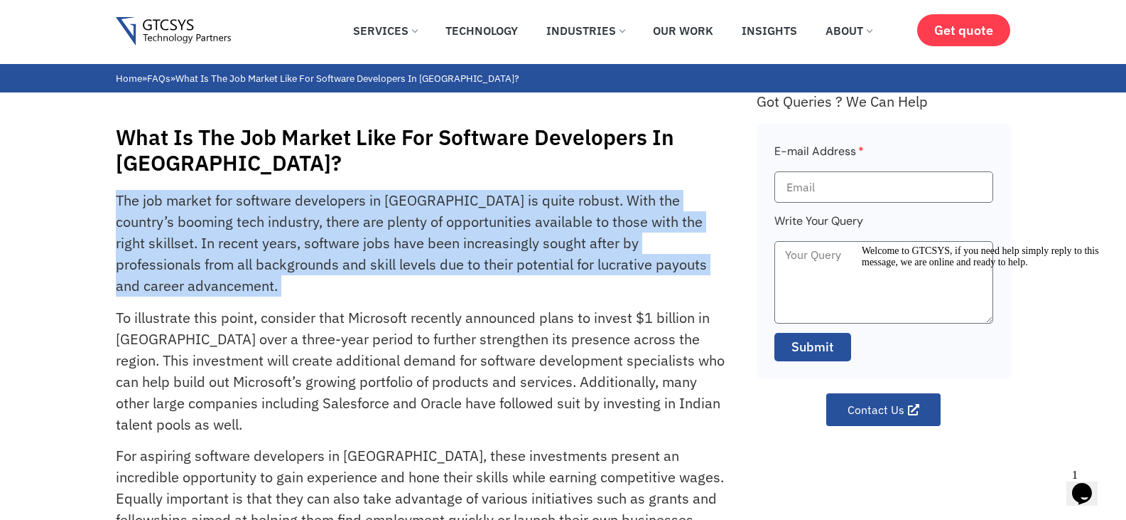
click at [640, 220] on p "The job market for software developers in [GEOGRAPHIC_DATA] is quite robust. Wi…" at bounding box center [420, 243] width 609 height 107
click at [636, 220] on p "The job market for software developers in [GEOGRAPHIC_DATA] is quite robust. Wi…" at bounding box center [420, 243] width 609 height 107
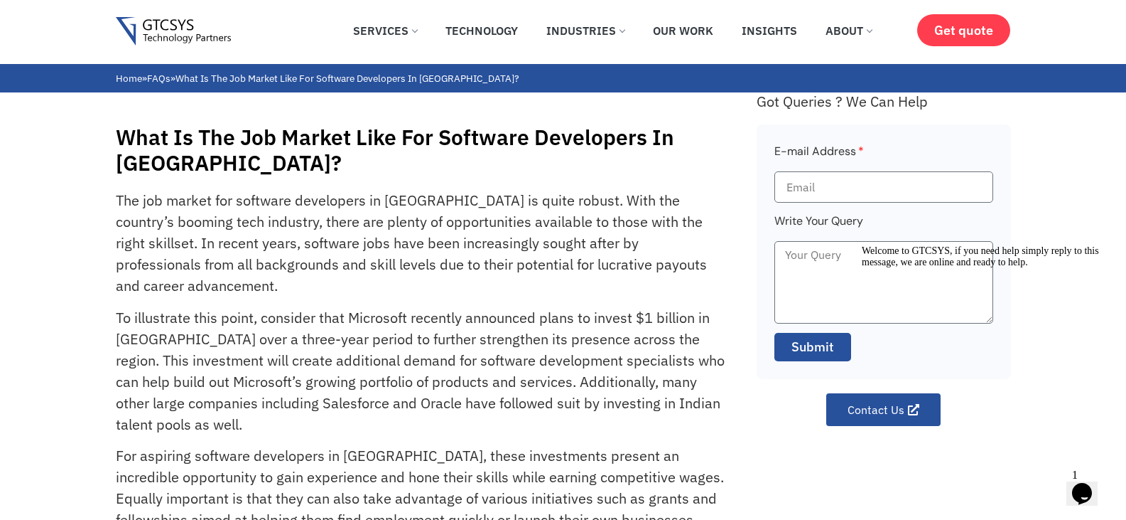
click at [272, 242] on p "The job market for software developers in [GEOGRAPHIC_DATA] is quite robust. Wi…" at bounding box center [420, 243] width 609 height 107
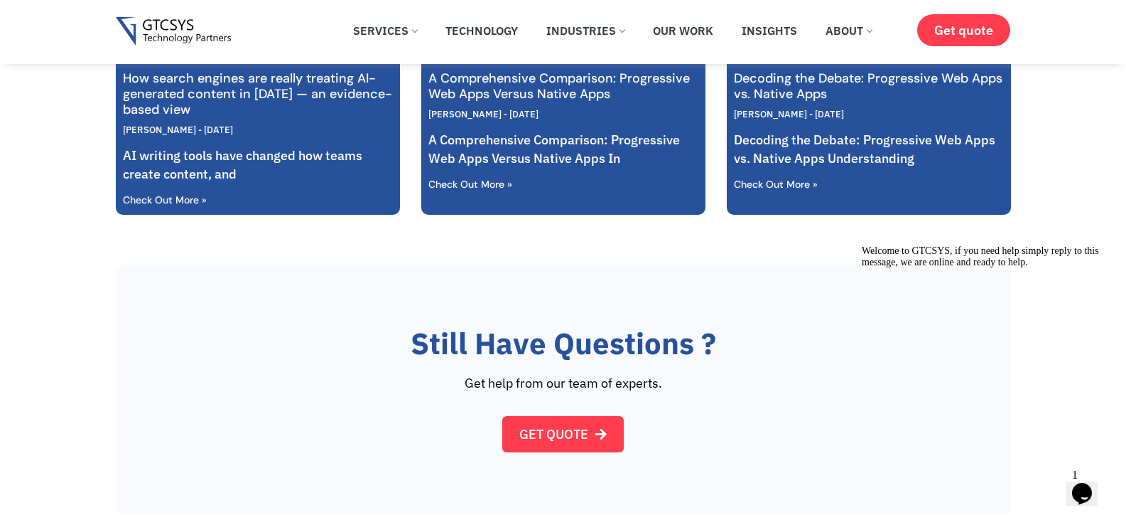
scroll to position [1066, 0]
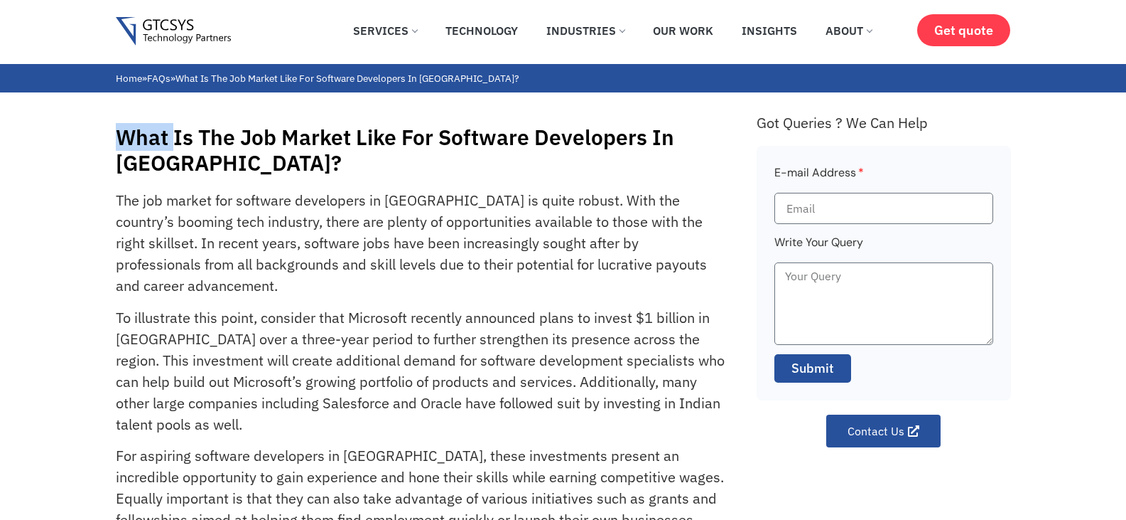
click at [154, 144] on h1 "What Is The Job Market Like For Software Developers In [GEOGRAPHIC_DATA]?" at bounding box center [429, 149] width 627 height 51
click at [158, 144] on h1 "What Is The Job Market Like For Software Developers In [GEOGRAPHIC_DATA]?" at bounding box center [429, 149] width 627 height 51
click at [195, 147] on h1 "What Is The Job Market Like For Software Developers In [GEOGRAPHIC_DATA]?" at bounding box center [429, 149] width 627 height 51
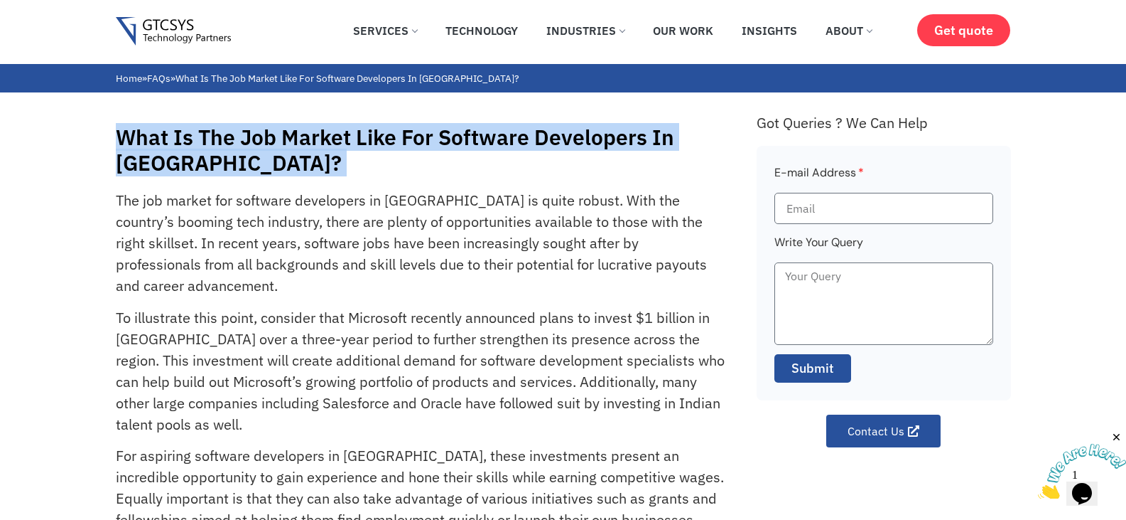
click at [195, 147] on h1 "What Is The Job Market Like For Software Developers In [GEOGRAPHIC_DATA]?" at bounding box center [429, 149] width 627 height 51
click at [349, 148] on h1 "What Is The Job Market Like For Software Developers In [GEOGRAPHIC_DATA]?" at bounding box center [429, 149] width 627 height 51
click at [293, 144] on h1 "What Is The Job Market Like For Software Developers In [GEOGRAPHIC_DATA]?" at bounding box center [429, 149] width 627 height 51
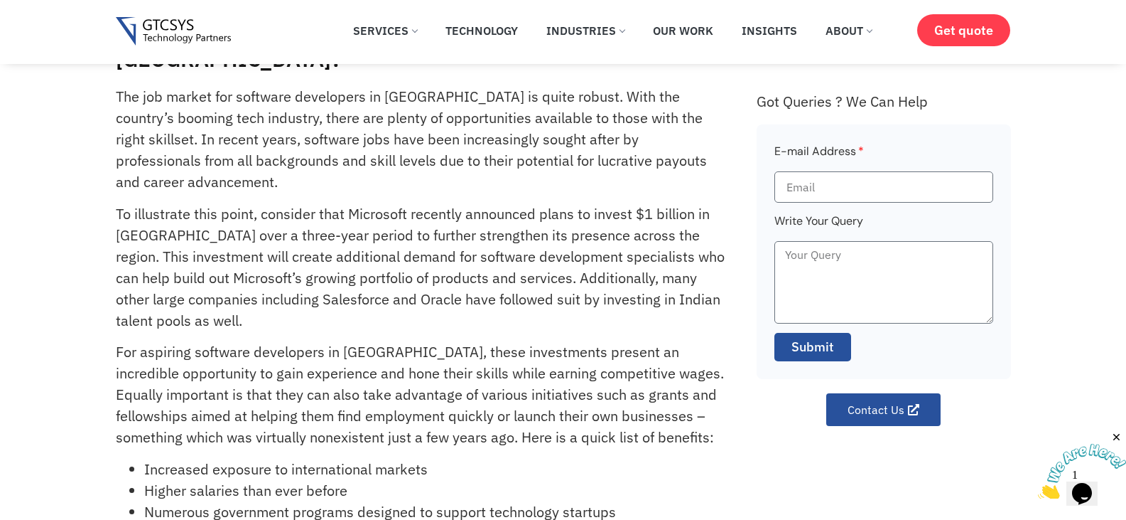
scroll to position [213, 0]
